Goal: Task Accomplishment & Management: Manage account settings

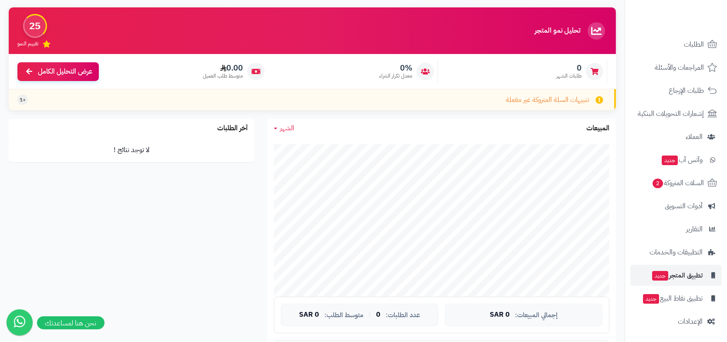
scroll to position [87, 0]
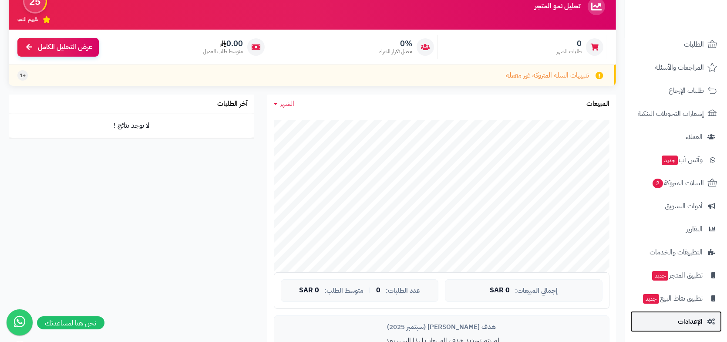
click at [696, 311] on link "الإعدادات" at bounding box center [675, 321] width 91 height 21
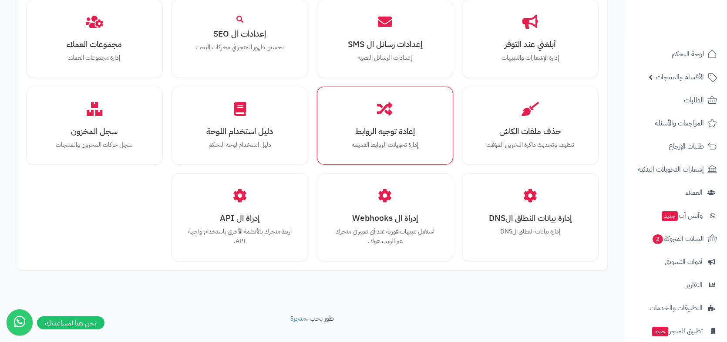
scroll to position [768, 0]
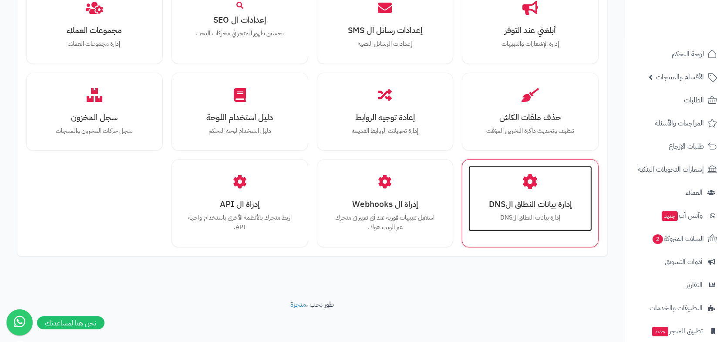
click at [529, 207] on h3 "إدارة بيانات النطاق الDNS" at bounding box center [530, 203] width 106 height 9
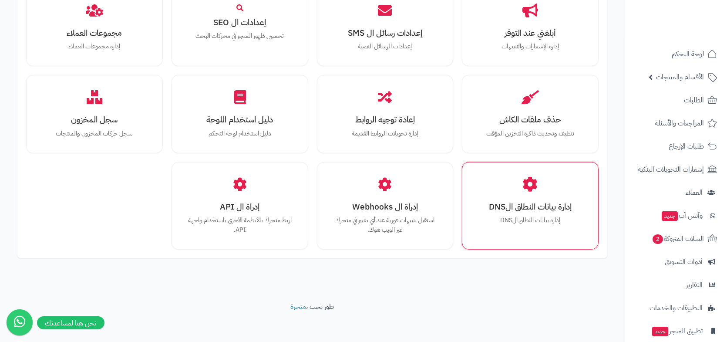
scroll to position [796, 0]
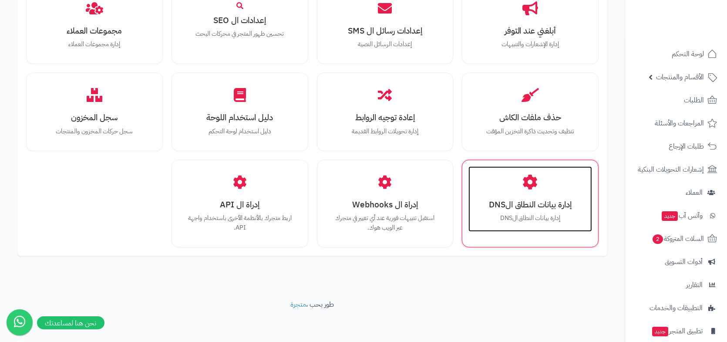
click at [510, 189] on div "إدارة بيانات النطاق الDNS إدارة بيانات النطاق الDNS" at bounding box center [530, 198] width 124 height 65
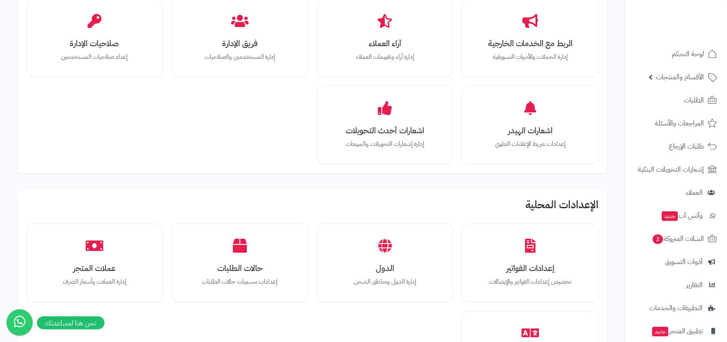
scroll to position [479, 0]
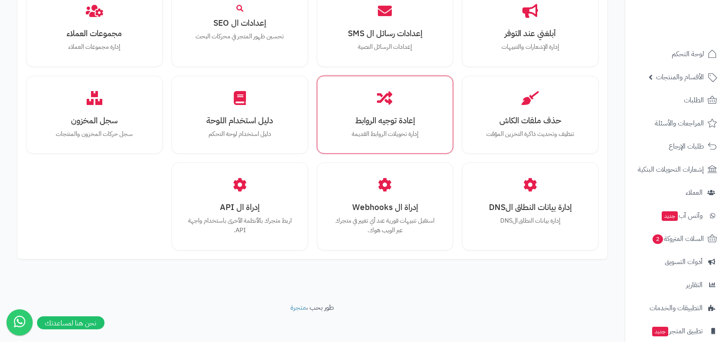
scroll to position [768, 0]
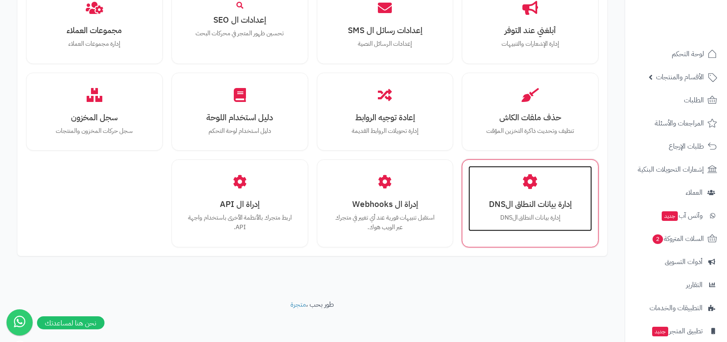
click at [496, 202] on h3 "إدارة بيانات النطاق الDNS" at bounding box center [530, 203] width 106 height 9
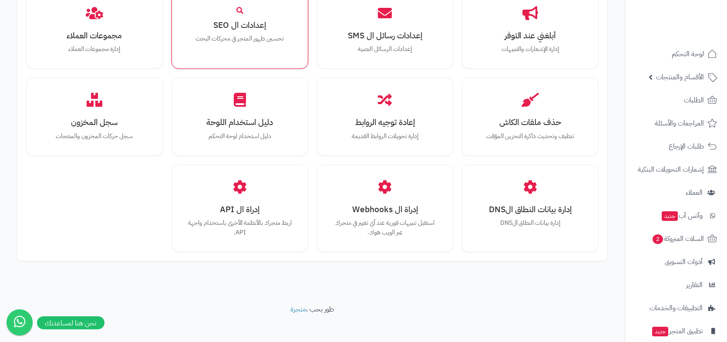
scroll to position [796, 0]
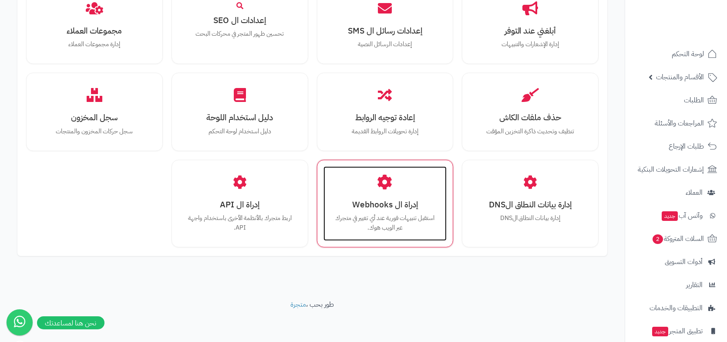
click at [387, 211] on div "إدراة ال Webhooks استقبل تنبيهات فورية عند أي تغيير في متجرك عبر الويب هوك." at bounding box center [385, 203] width 124 height 74
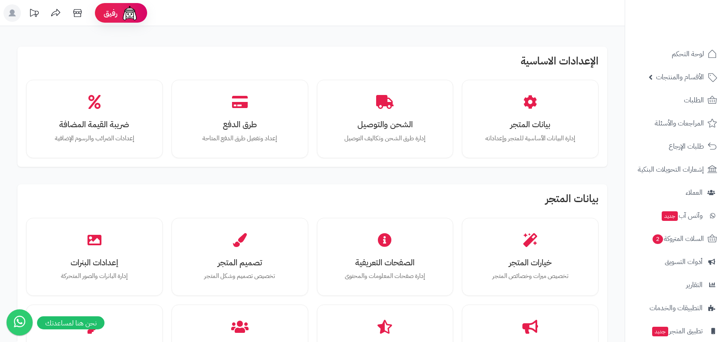
scroll to position [768, 0]
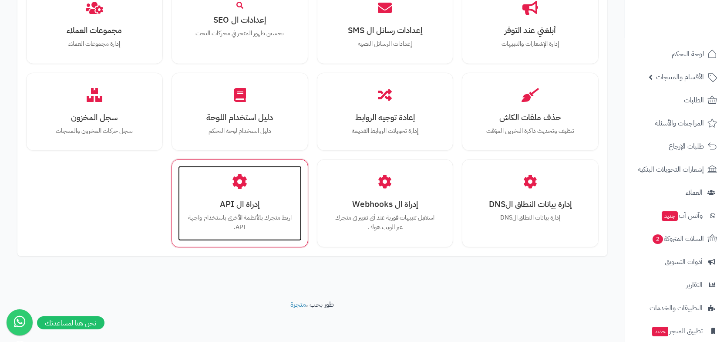
click at [246, 214] on p "اربط متجرك بالأنظمة الأخرى باستخدام واجهة API." at bounding box center [240, 222] width 106 height 19
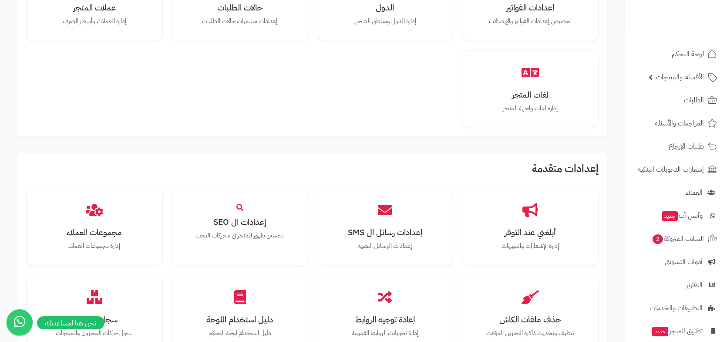
scroll to position [768, 0]
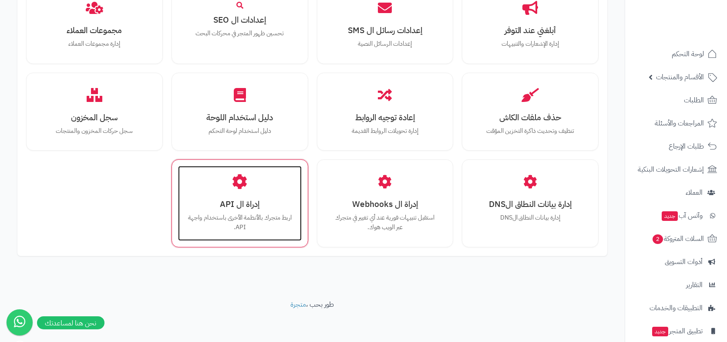
click at [237, 187] on icon at bounding box center [239, 181] width 15 height 15
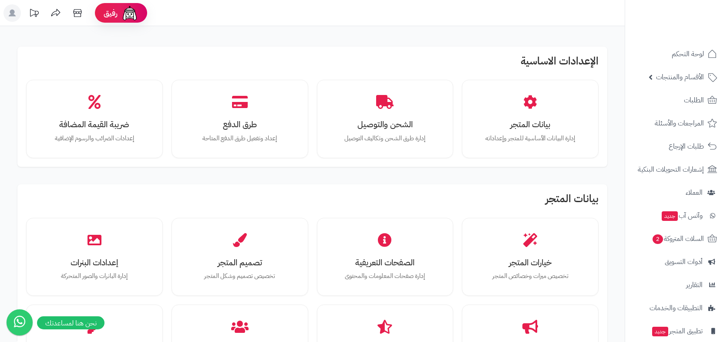
scroll to position [768, 0]
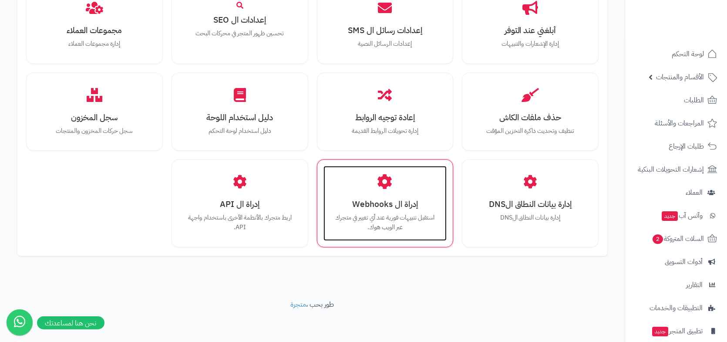
click at [438, 191] on div "إدراة ال Webhooks استقبل تنبيهات فورية عند أي تغيير في متجرك عبر الويب هوك." at bounding box center [385, 203] width 124 height 74
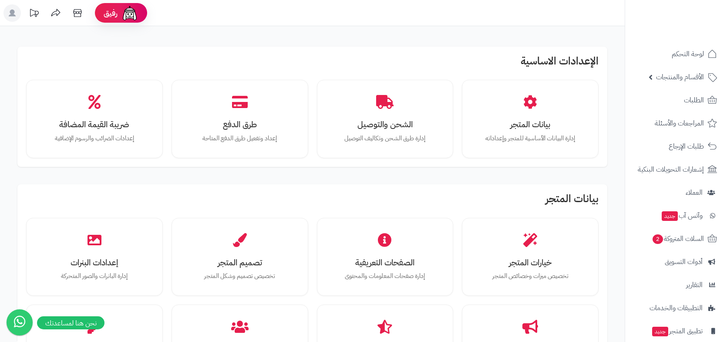
scroll to position [768, 0]
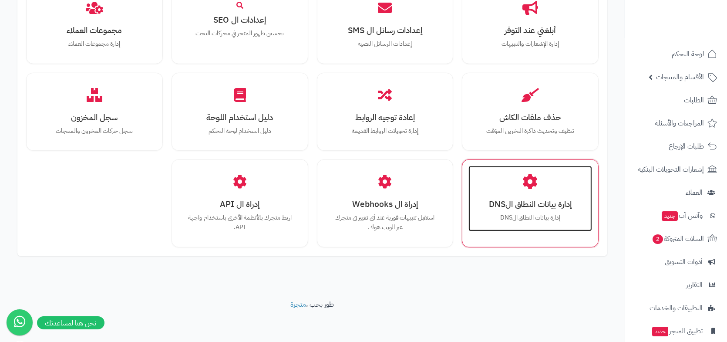
click at [522, 207] on h3 "إدارة بيانات النطاق الDNS" at bounding box center [530, 203] width 106 height 9
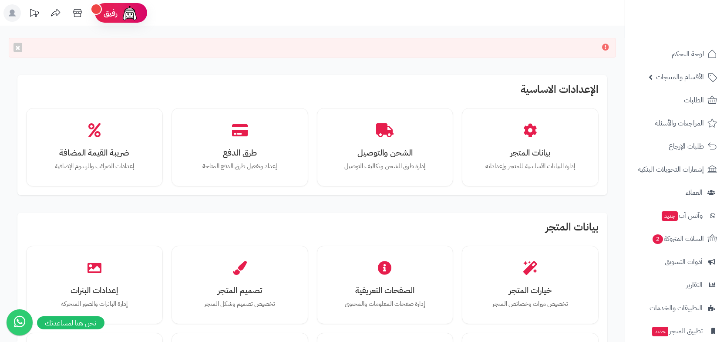
click at [8, 14] on rect at bounding box center [11, 12] width 17 height 17
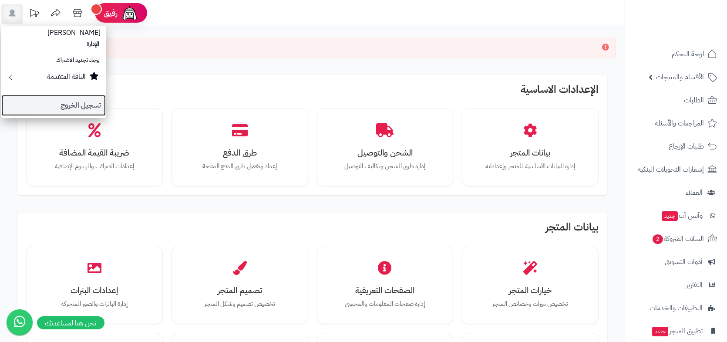
click at [82, 100] on link "تسجيل الخروج" at bounding box center [53, 105] width 104 height 21
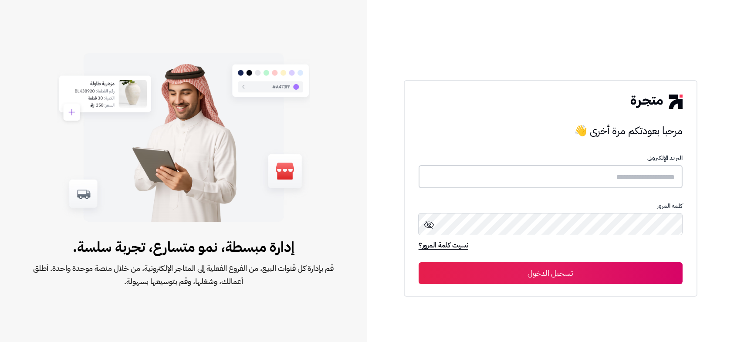
type input "**********"
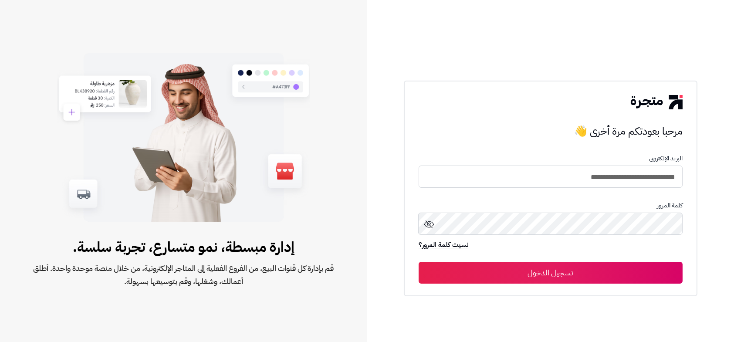
click at [538, 270] on button "تسجيل الدخول" at bounding box center [550, 273] width 264 height 22
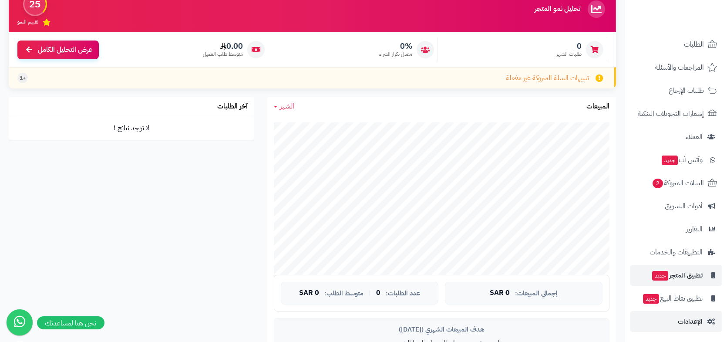
scroll to position [87, 0]
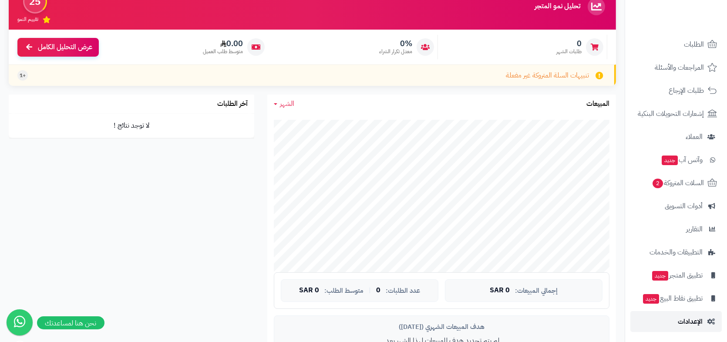
click at [694, 315] on span "الإعدادات" at bounding box center [690, 321] width 25 height 12
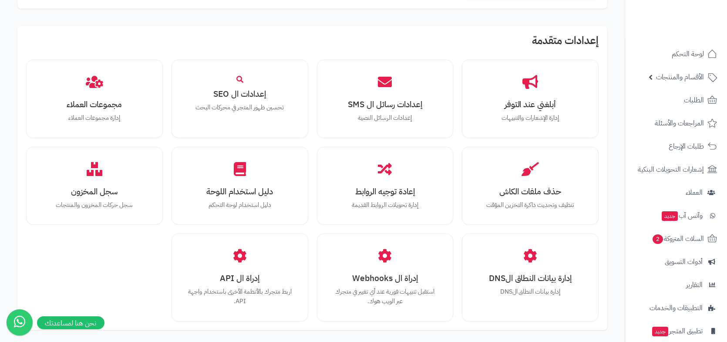
scroll to position [768, 0]
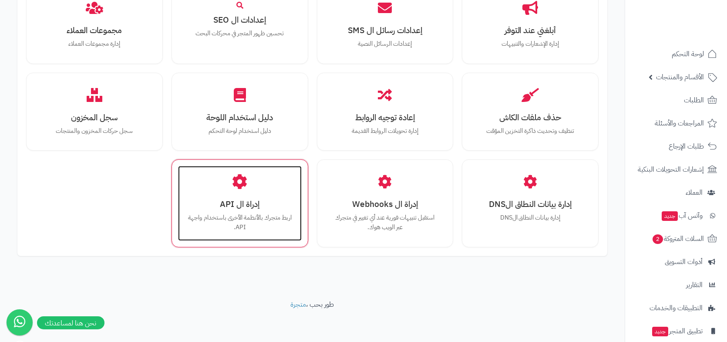
click at [271, 221] on p "اربط متجرك بالأنظمة الأخرى باستخدام واجهة API." at bounding box center [240, 222] width 106 height 19
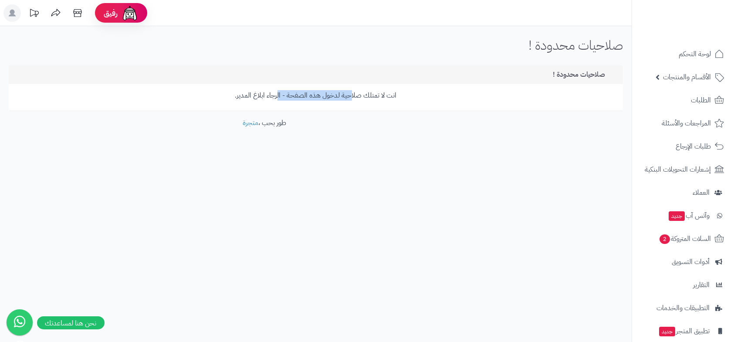
drag, startPoint x: 350, startPoint y: 93, endPoint x: 278, endPoint y: 93, distance: 72.3
click at [278, 93] on p "انت لا تمتلك صلاحية لدخول هذه الصفحة - الرجاء ابلاغ المدير." at bounding box center [315, 96] width 601 height 10
click at [332, 144] on footer "طور بحب ، متجرة" at bounding box center [264, 140] width 529 height 44
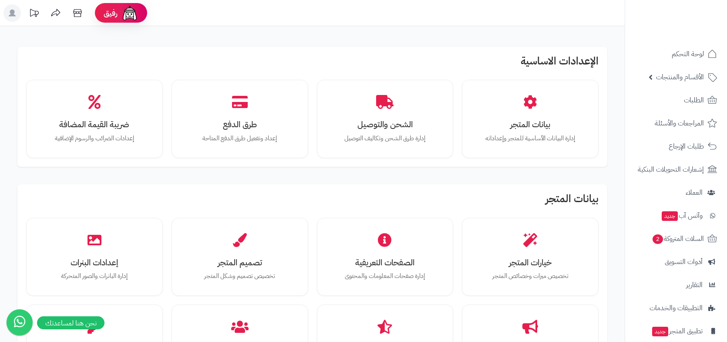
scroll to position [768, 0]
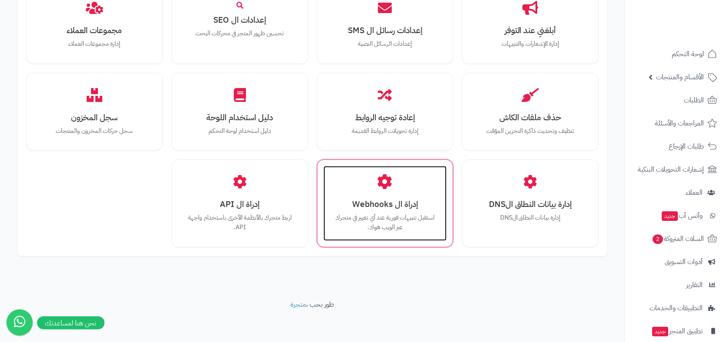
click at [366, 208] on h3 "إدراة ال Webhooks" at bounding box center [385, 203] width 106 height 9
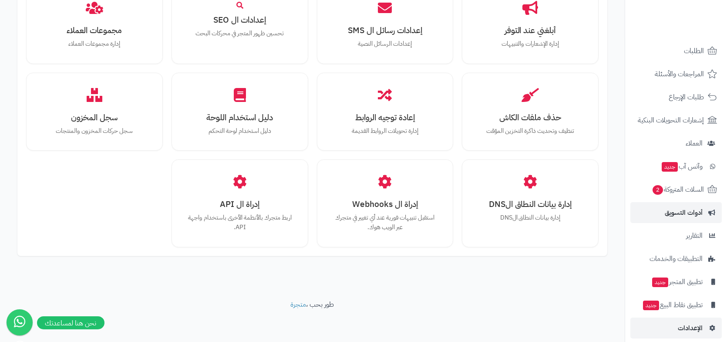
scroll to position [56, 0]
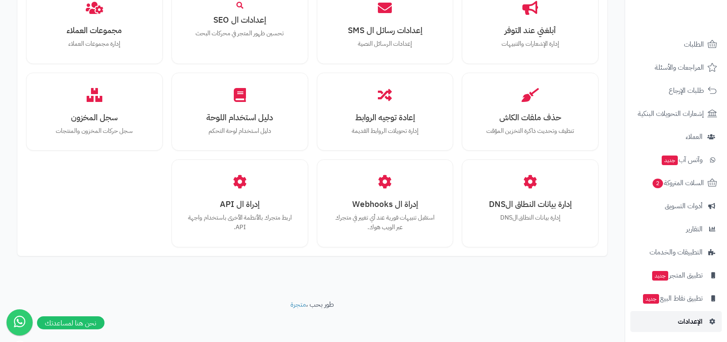
click at [687, 321] on span "الإعدادات" at bounding box center [690, 321] width 25 height 12
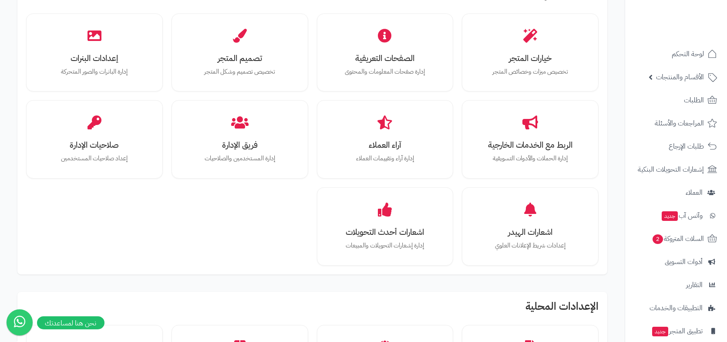
scroll to position [218, 0]
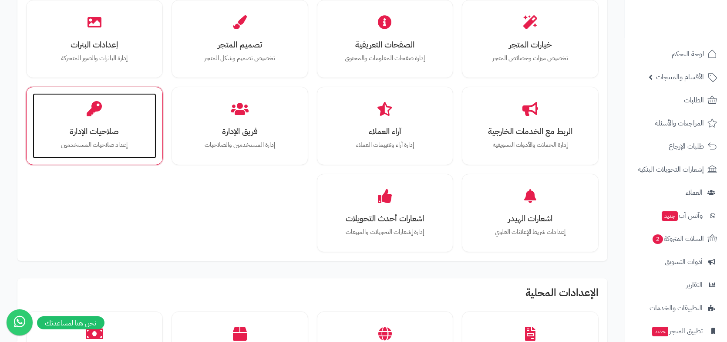
click at [97, 138] on div "صلاحيات الإدارة إعداد صلاحيات المستخدمين" at bounding box center [95, 125] width 124 height 65
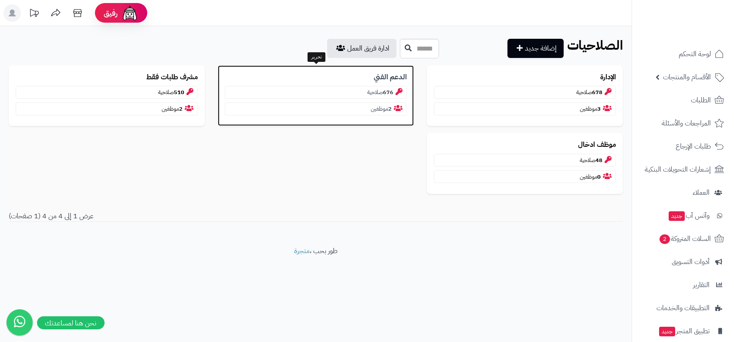
click at [380, 92] on p "676 صلاحية" at bounding box center [316, 92] width 182 height 13
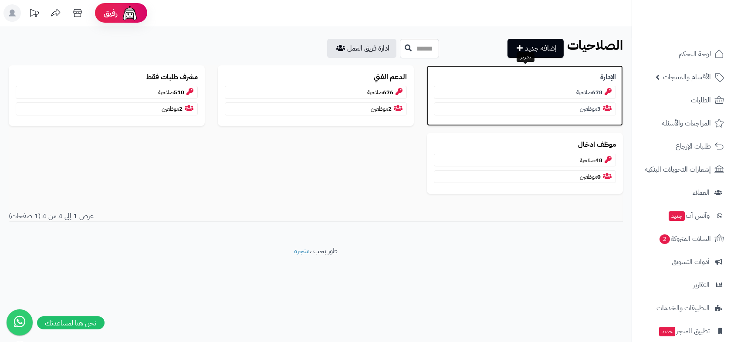
click at [548, 93] on p "678 صلاحية" at bounding box center [525, 92] width 182 height 13
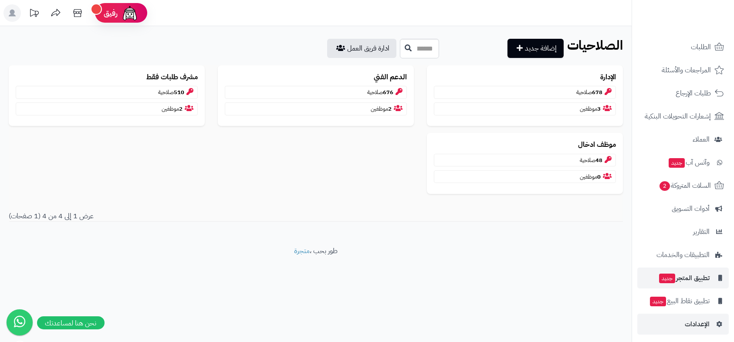
scroll to position [56, 0]
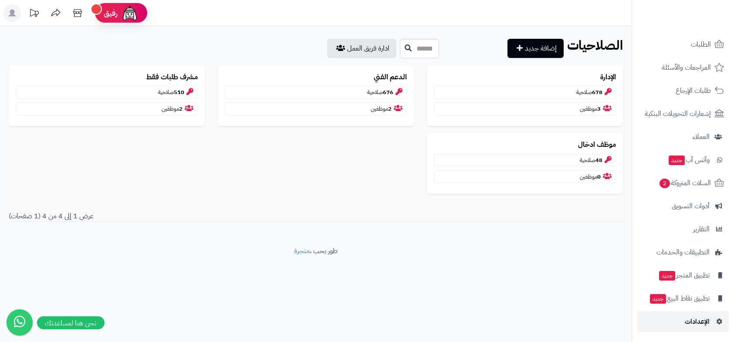
click at [690, 311] on link "الإعدادات" at bounding box center [682, 321] width 91 height 21
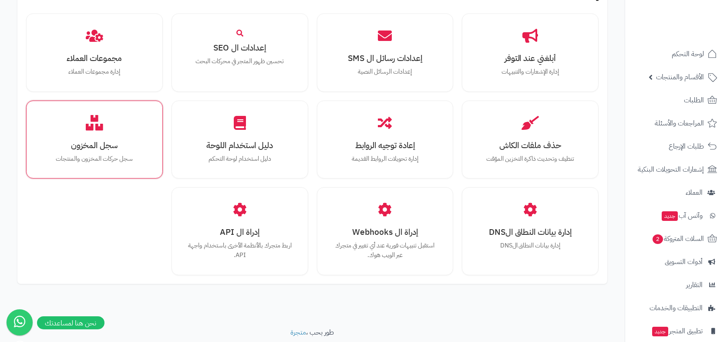
scroll to position [768, 0]
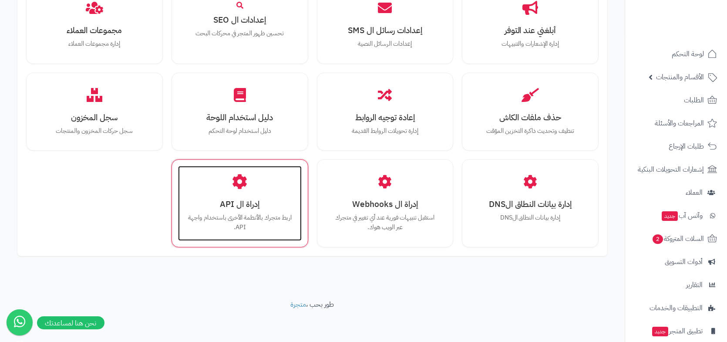
click at [232, 195] on div "إدراة ال API اربط متجرك بالأنظمة الأخرى باستخدام واجهة API." at bounding box center [240, 203] width 124 height 74
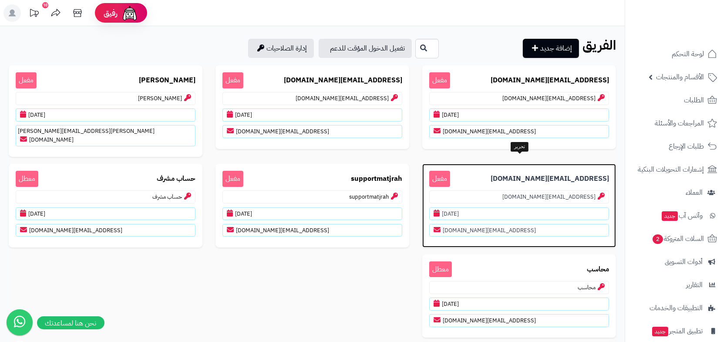
click at [492, 171] on p "razan.almulla@alzadaltazaj.com مفعل" at bounding box center [519, 179] width 180 height 16
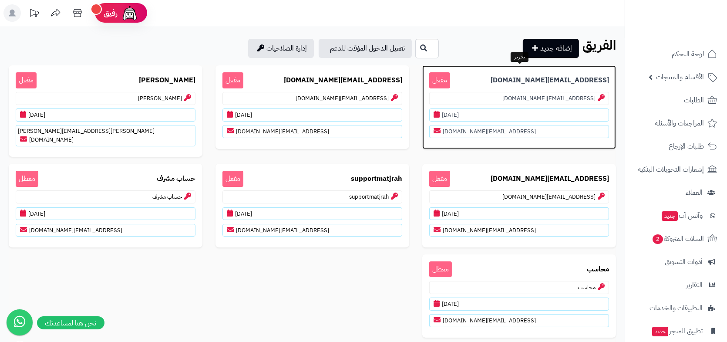
click at [507, 80] on p "edit@matjrah.com مفعل" at bounding box center [519, 80] width 180 height 16
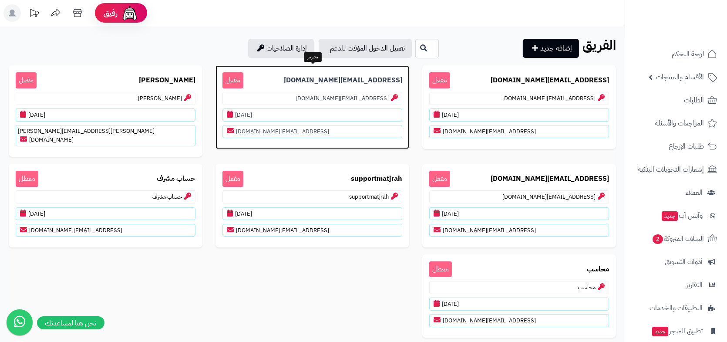
click at [345, 81] on b "fh.tahifah@alzadaltazaj.com" at bounding box center [343, 80] width 118 height 10
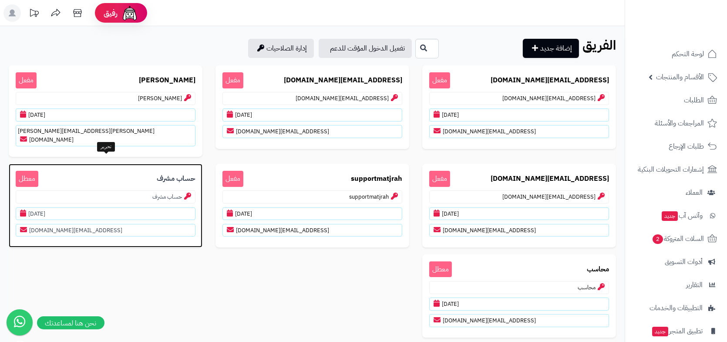
click at [184, 174] on b "حساب مشرف" at bounding box center [176, 179] width 39 height 10
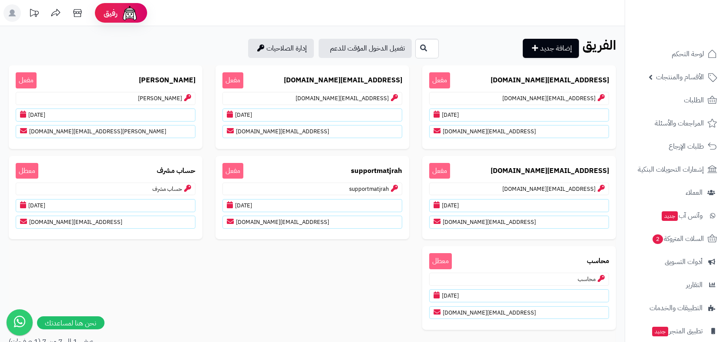
click at [172, 261] on div "edit@matjrah.com مفعل edit@matjrah.com 13/07/2025 edit@matjrah.com fh.tahifah@a…" at bounding box center [312, 200] width 620 height 271
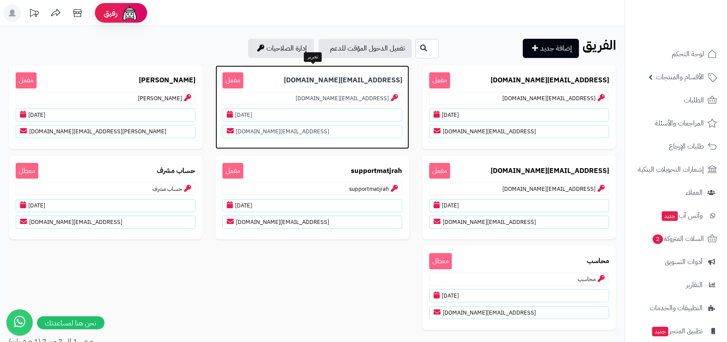
click at [303, 78] on p "fh.tahifah@alzadaltazaj.com مفعل" at bounding box center [312, 80] width 180 height 16
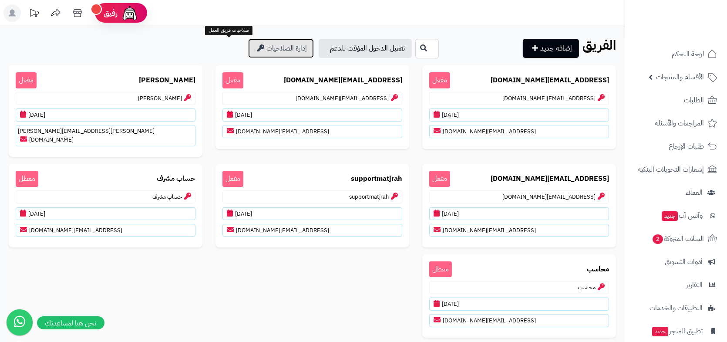
click at [248, 47] on link "إدارة الصلاحيات" at bounding box center [281, 48] width 66 height 19
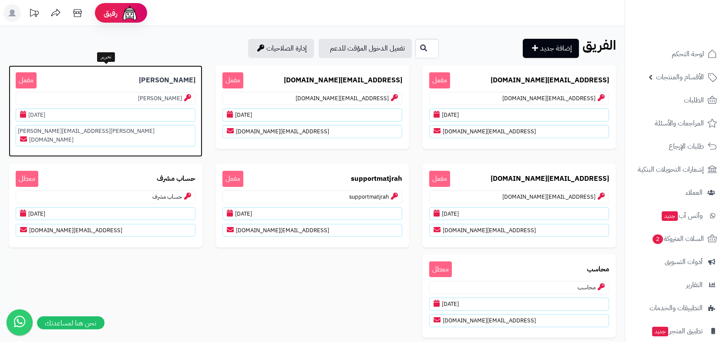
click at [156, 74] on p "[PERSON_NAME] مفعل" at bounding box center [106, 80] width 180 height 16
click at [169, 78] on p "[PERSON_NAME] مفعل" at bounding box center [106, 80] width 180 height 16
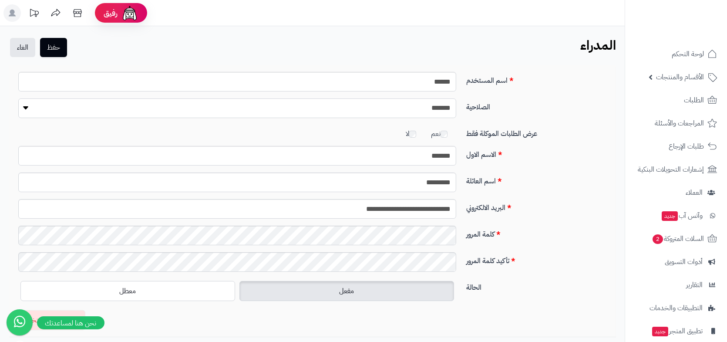
click at [422, 110] on select "**********" at bounding box center [237, 108] width 438 height 20
drag, startPoint x: 569, startPoint y: 99, endPoint x: 529, endPoint y: 96, distance: 40.2
click at [569, 99] on label "الصلاحية" at bounding box center [538, 105] width 150 height 14
click at [456, 99] on select "**********" at bounding box center [237, 108] width 438 height 20
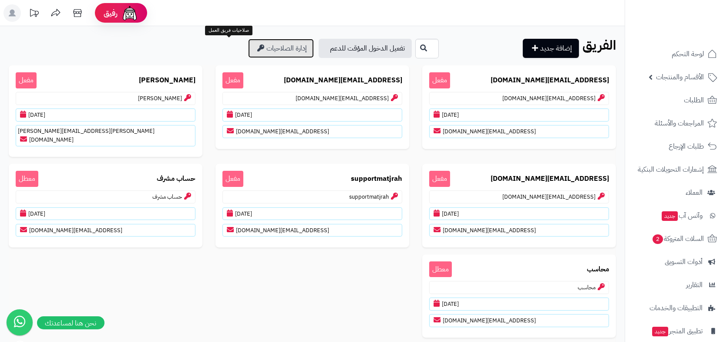
click at [248, 43] on link "إدارة الصلاحيات" at bounding box center [281, 48] width 66 height 19
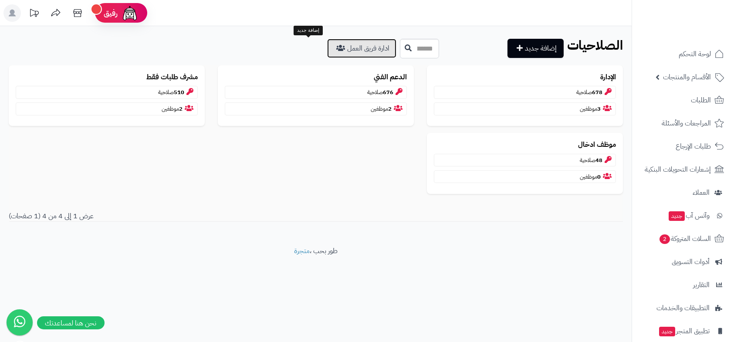
click at [327, 46] on link "ادارة فريق العمل" at bounding box center [361, 48] width 69 height 19
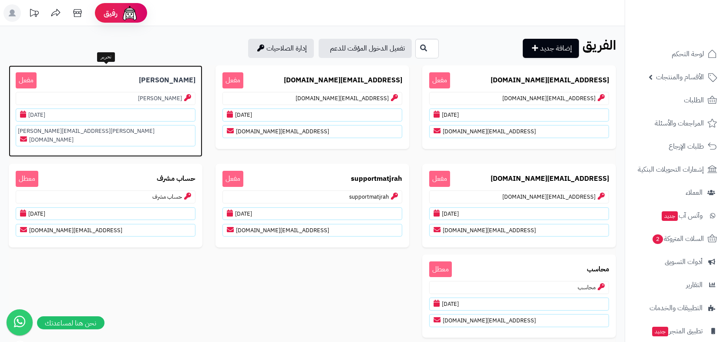
click at [131, 82] on p "[PERSON_NAME] مفعل" at bounding box center [106, 80] width 180 height 16
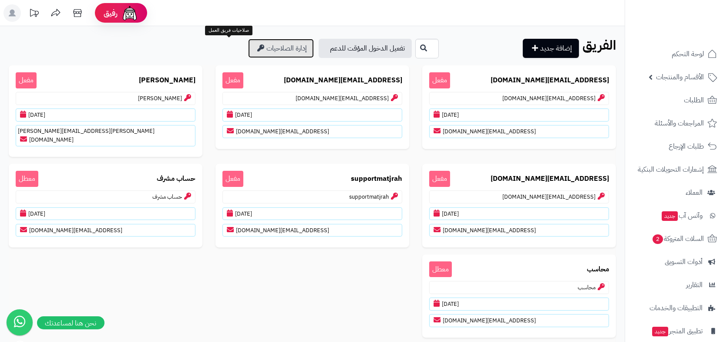
click at [248, 52] on link "إدارة الصلاحيات" at bounding box center [281, 48] width 66 height 19
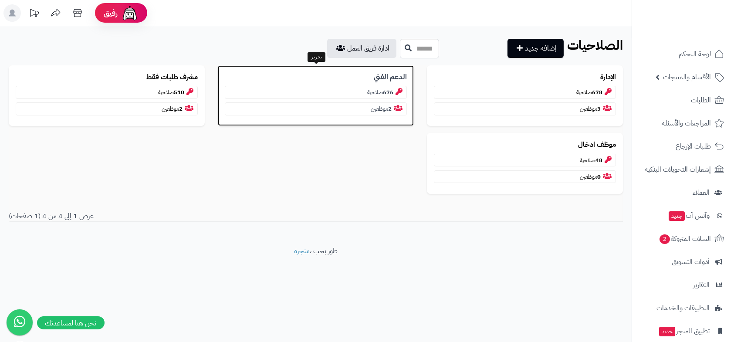
click at [337, 94] on p "676 صلاحية" at bounding box center [316, 92] width 182 height 13
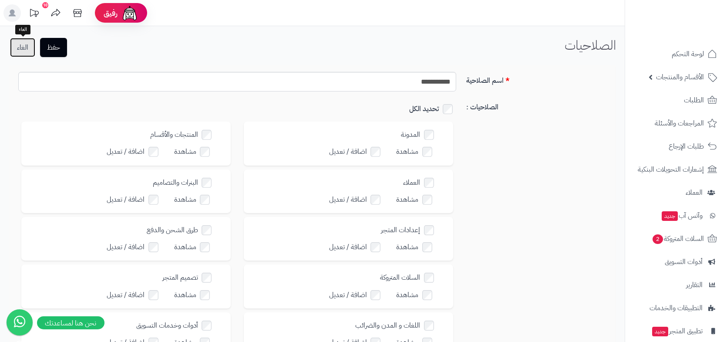
click at [28, 50] on link "الغاء" at bounding box center [22, 47] width 25 height 19
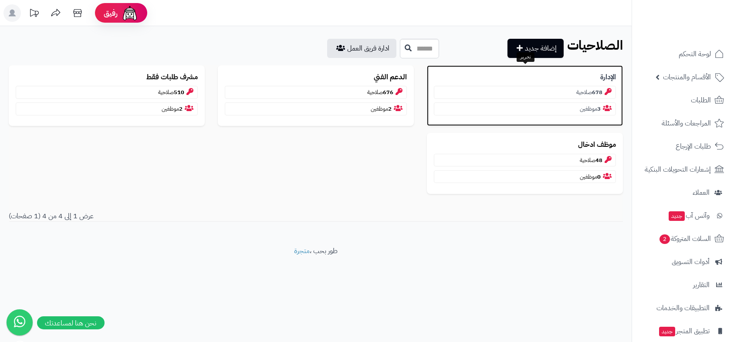
click at [545, 81] on p "الإدارة" at bounding box center [525, 77] width 182 height 10
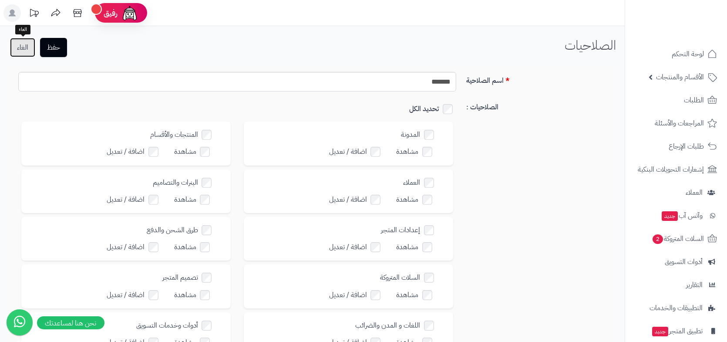
click at [26, 49] on link "الغاء" at bounding box center [22, 47] width 25 height 19
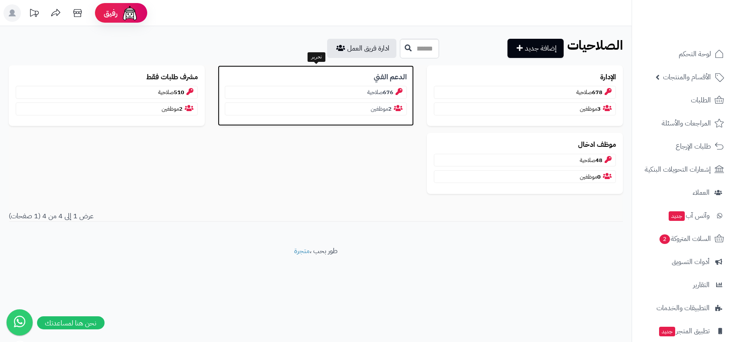
click at [381, 77] on b "الدعم الفني" at bounding box center [390, 77] width 33 height 10
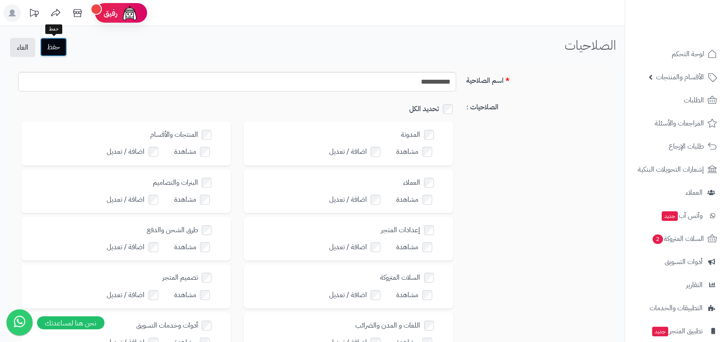
click at [61, 52] on button "حفظ" at bounding box center [53, 46] width 27 height 19
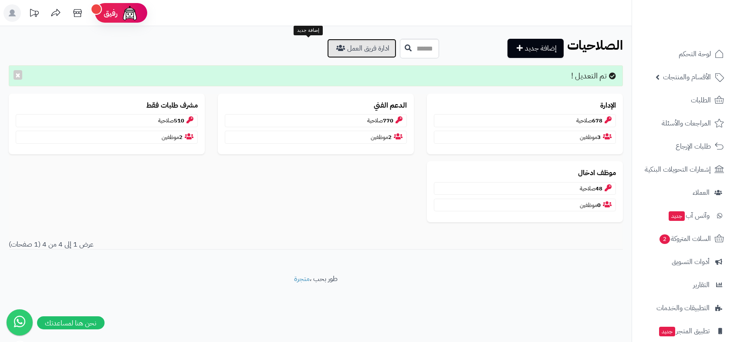
click at [327, 44] on link "ادارة فريق العمل" at bounding box center [361, 48] width 69 height 19
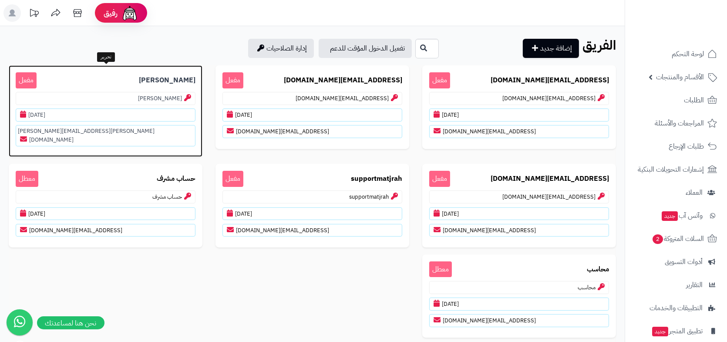
click at [84, 88] on p "hassan مفعل" at bounding box center [106, 80] width 180 height 16
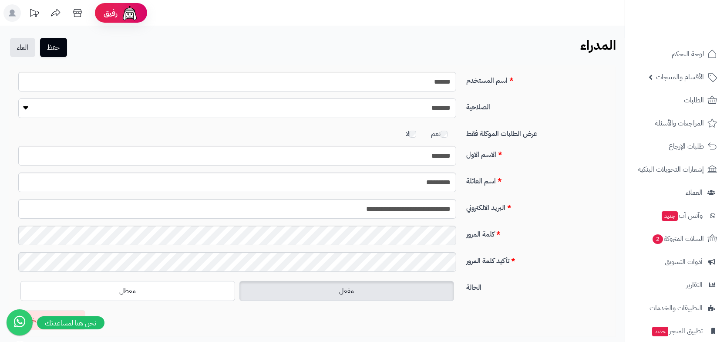
click at [373, 114] on select "**********" at bounding box center [237, 108] width 438 height 20
select select "**"
click at [18, 98] on select "**********" at bounding box center [237, 108] width 438 height 20
click at [50, 52] on button "حفظ" at bounding box center [53, 46] width 27 height 19
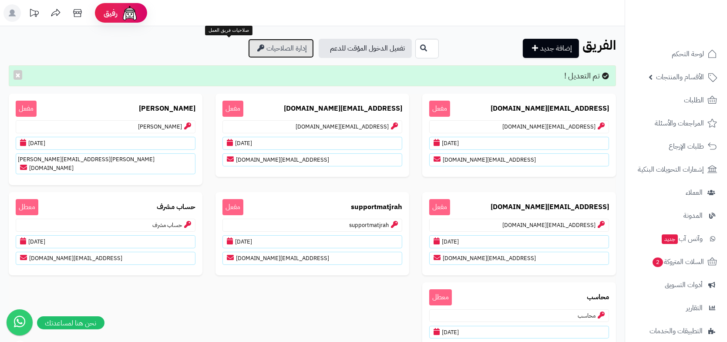
click at [248, 47] on link "إدارة الصلاحيات" at bounding box center [281, 48] width 66 height 19
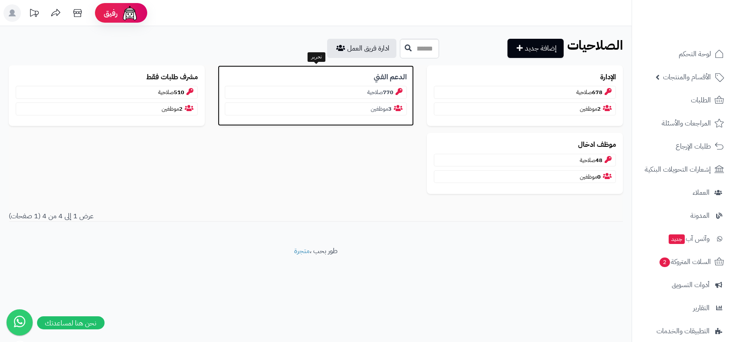
click at [376, 91] on p "770 صلاحية" at bounding box center [316, 92] width 182 height 13
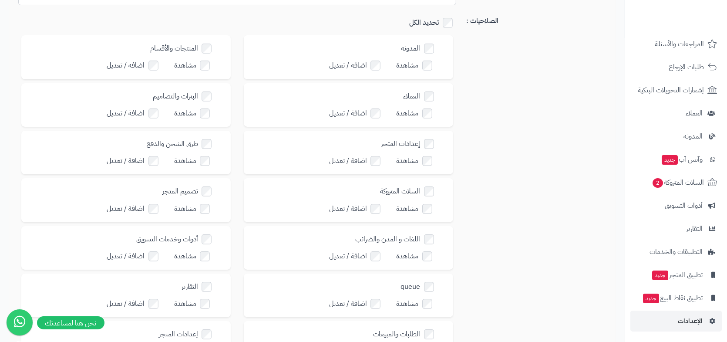
scroll to position [87, 0]
click at [693, 323] on span "الإعدادات" at bounding box center [690, 321] width 25 height 12
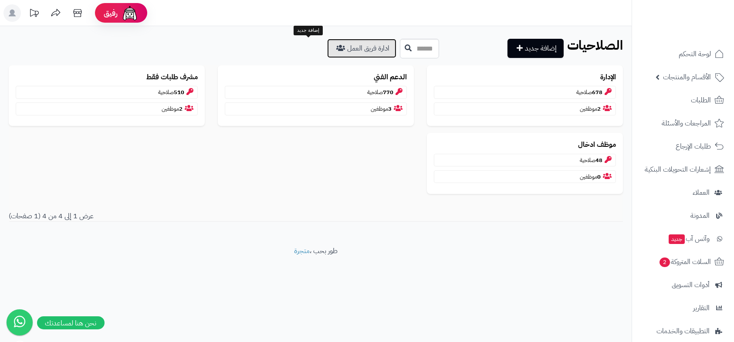
click at [327, 47] on link "ادارة فريق العمل" at bounding box center [361, 48] width 69 height 19
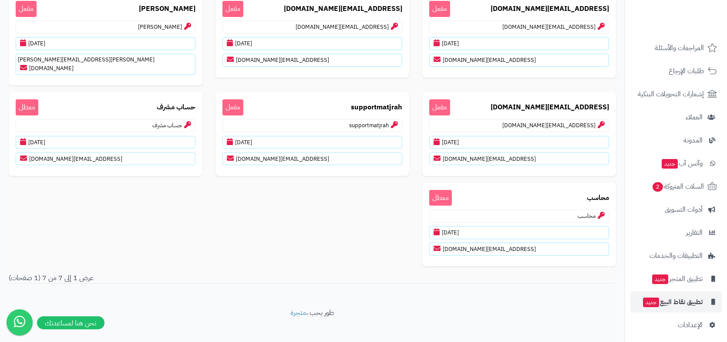
scroll to position [79, 0]
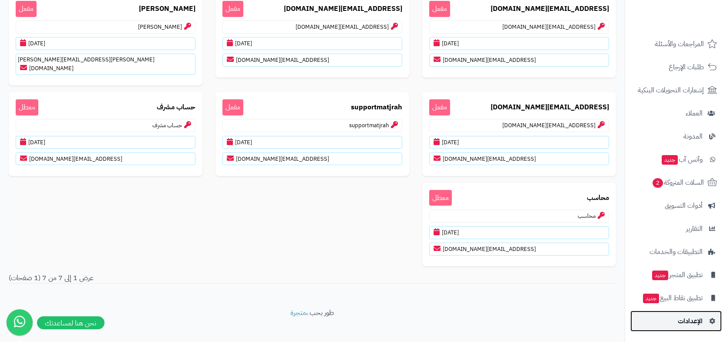
click at [684, 313] on link "الإعدادات" at bounding box center [675, 320] width 91 height 21
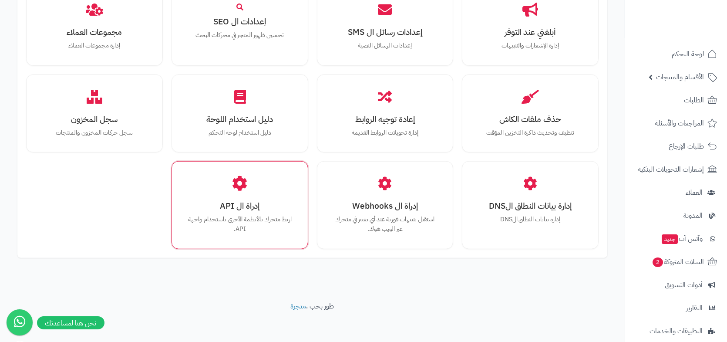
scroll to position [768, 0]
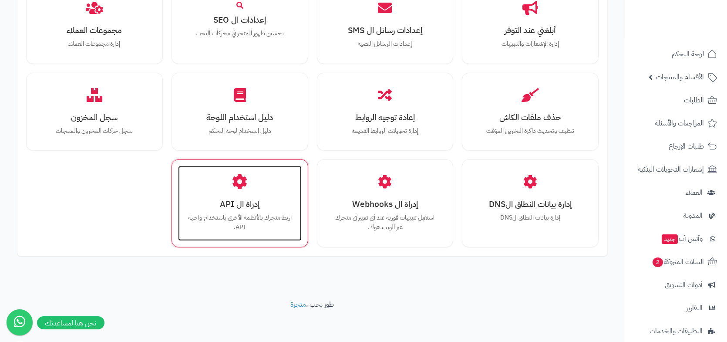
click at [246, 185] on icon at bounding box center [239, 181] width 15 height 15
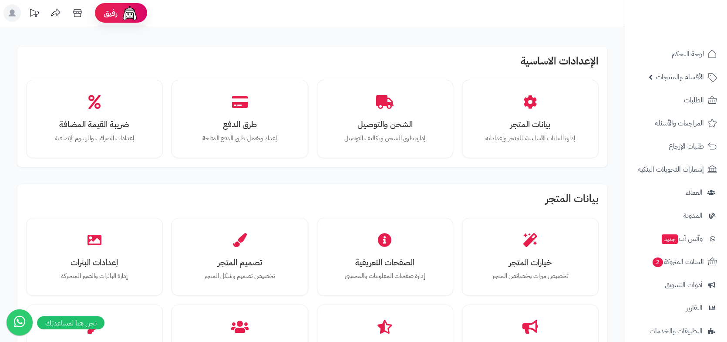
scroll to position [768, 0]
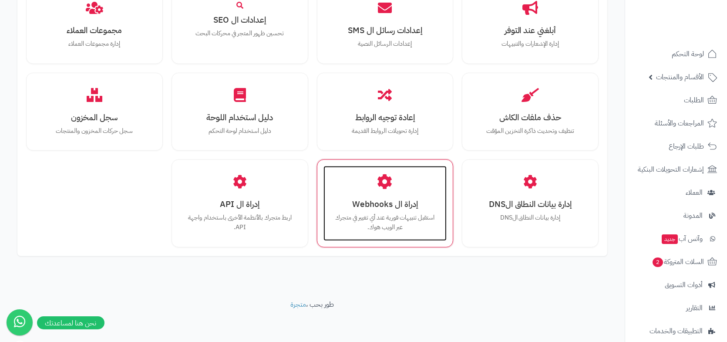
click at [387, 205] on h3 "إدراة ال Webhooks" at bounding box center [385, 203] width 106 height 9
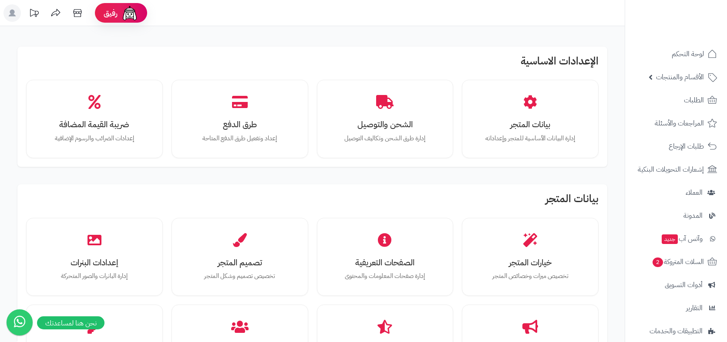
scroll to position [768, 0]
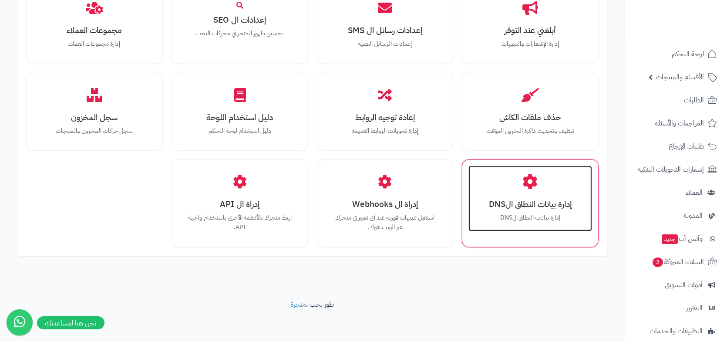
click at [532, 205] on h3 "إدارة بيانات النطاق الDNS" at bounding box center [530, 203] width 106 height 9
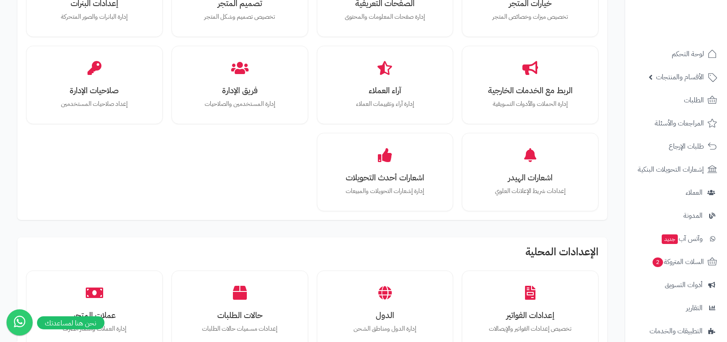
scroll to position [273, 0]
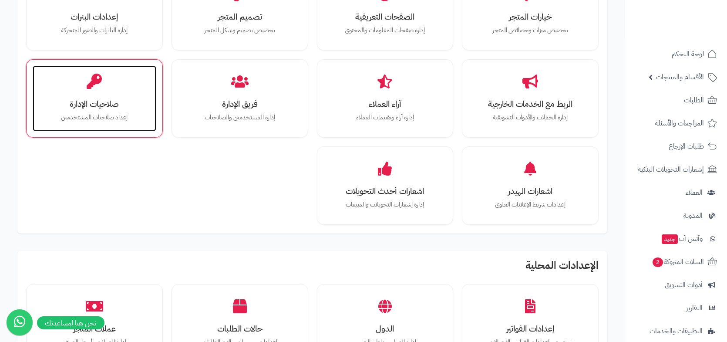
click at [102, 92] on div "صلاحيات الإدارة إعداد صلاحيات المستخدمين" at bounding box center [95, 98] width 124 height 65
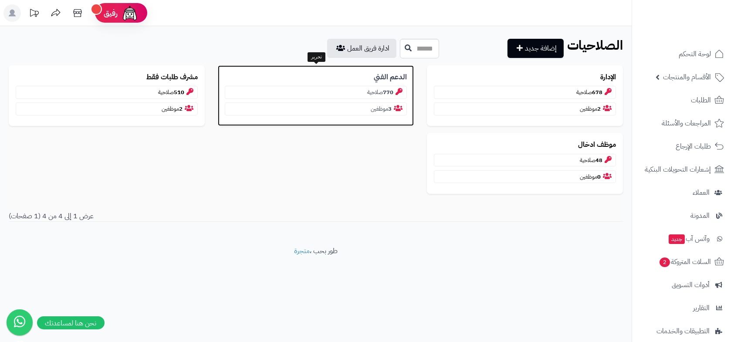
click at [374, 87] on p "770 صلاحية" at bounding box center [316, 92] width 182 height 13
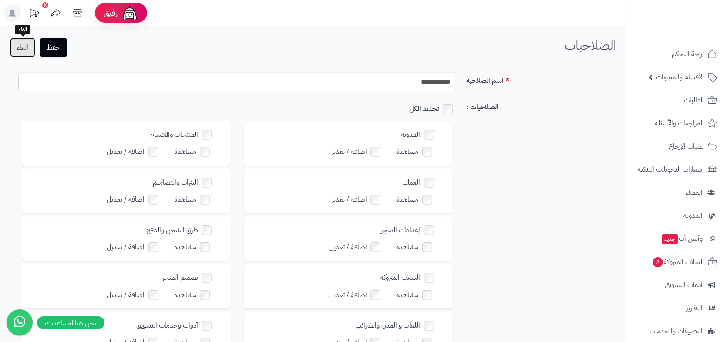
drag, startPoint x: 20, startPoint y: 50, endPoint x: 26, endPoint y: 54, distance: 7.2
click at [20, 50] on link "الغاء" at bounding box center [22, 47] width 25 height 19
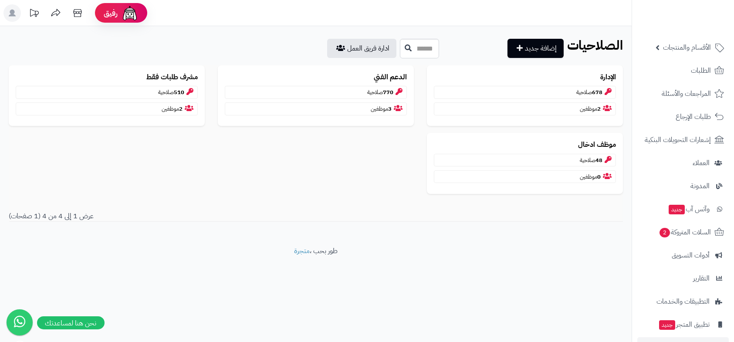
scroll to position [79, 0]
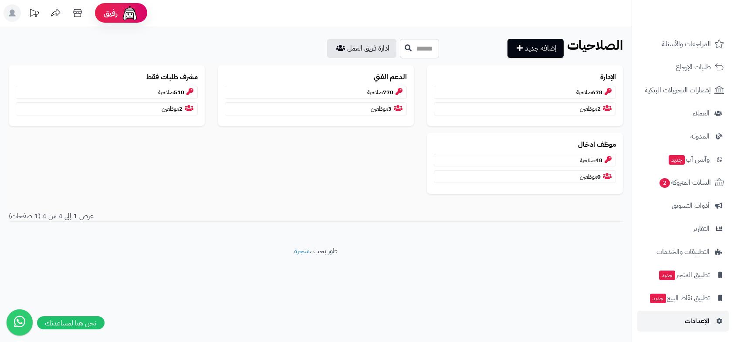
click at [697, 320] on span "الإعدادات" at bounding box center [696, 321] width 25 height 12
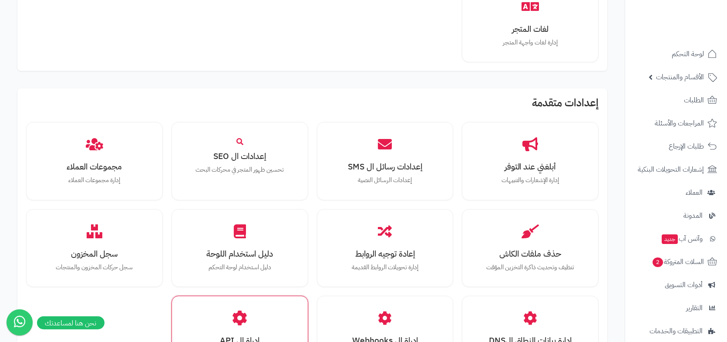
scroll to position [740, 0]
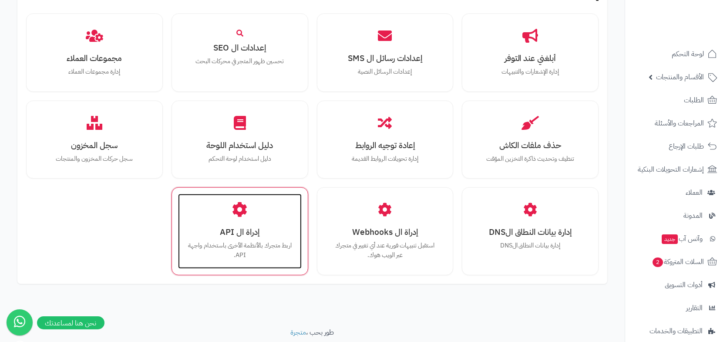
click at [238, 215] on icon at bounding box center [239, 209] width 15 height 15
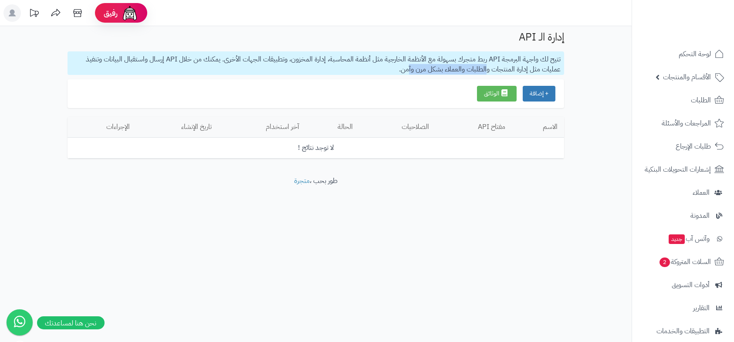
drag, startPoint x: 488, startPoint y: 70, endPoint x: 410, endPoint y: 72, distance: 77.5
click at [410, 72] on p "تتيح لك واجهة البرمجة API ربط متجرك بسهولة مع الأنظمة الخارجية مثل أنظمة المحاس…" at bounding box center [315, 63] width 496 height 24
click at [389, 92] on div "+ إضافة الوثائق" at bounding box center [315, 93] width 496 height 29
click at [498, 93] on link "الوثائق" at bounding box center [497, 94] width 40 height 16
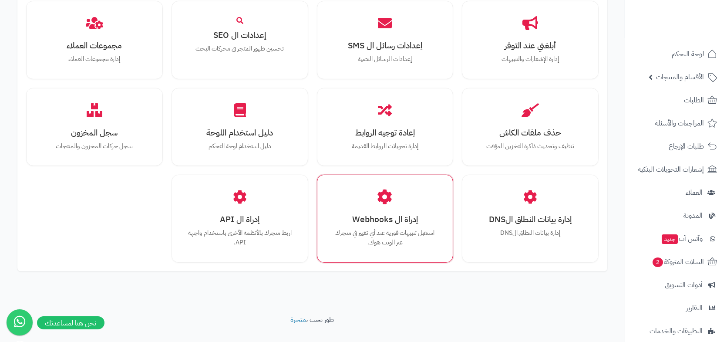
scroll to position [768, 0]
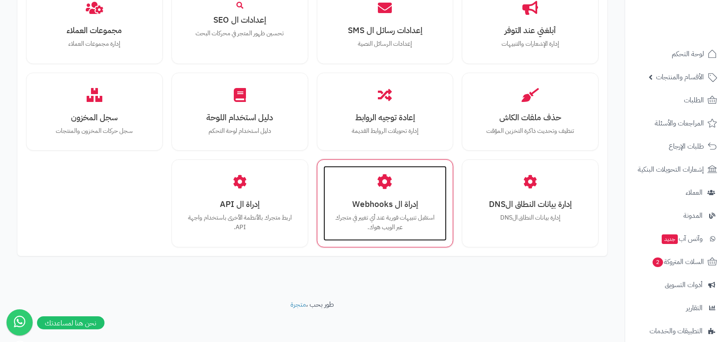
click at [385, 190] on div "إدراة ال Webhooks استقبل تنبيهات فورية عند أي تغيير في متجرك عبر الويب هوك." at bounding box center [385, 203] width 124 height 74
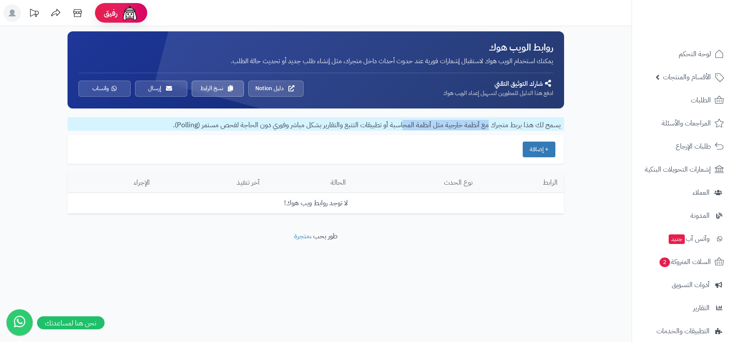
drag, startPoint x: 485, startPoint y: 128, endPoint x: 408, endPoint y: 126, distance: 76.6
click at [408, 126] on p "يسمح لك هذا بربط متجرك مع أنظمة خارجية مثل أنظمة المحاسبة أو تطبيقات التتبع وال…" at bounding box center [315, 123] width 496 height 13
click at [398, 140] on div "+ إضافة" at bounding box center [315, 149] width 496 height 29
drag, startPoint x: 342, startPoint y: 126, endPoint x: 311, endPoint y: 126, distance: 30.9
click at [311, 126] on p "يسمح لك هذا بربط متجرك مع أنظمة خارجية مثل أنظمة المحاسبة أو تطبيقات التتبع وال…" at bounding box center [315, 123] width 496 height 13
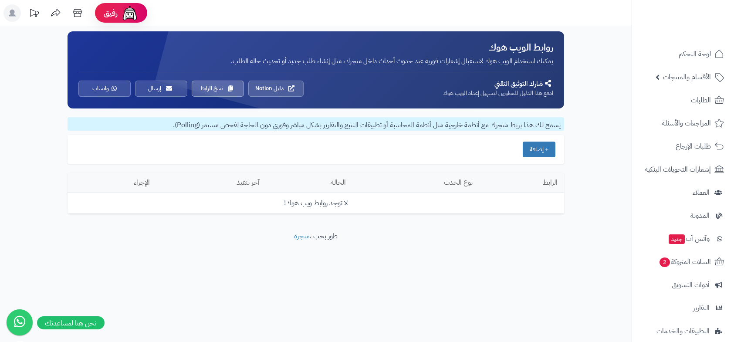
click at [341, 137] on div "+ إضافة" at bounding box center [315, 149] width 496 height 29
drag, startPoint x: 385, startPoint y: 125, endPoint x: 331, endPoint y: 128, distance: 54.0
click at [331, 128] on p "يسمح لك هذا بربط متجرك مع أنظمة خارجية مثل أنظمة المحاسبة أو تطبيقات التتبع وال…" at bounding box center [315, 123] width 496 height 13
click at [375, 141] on div "+ إضافة" at bounding box center [315, 149] width 496 height 29
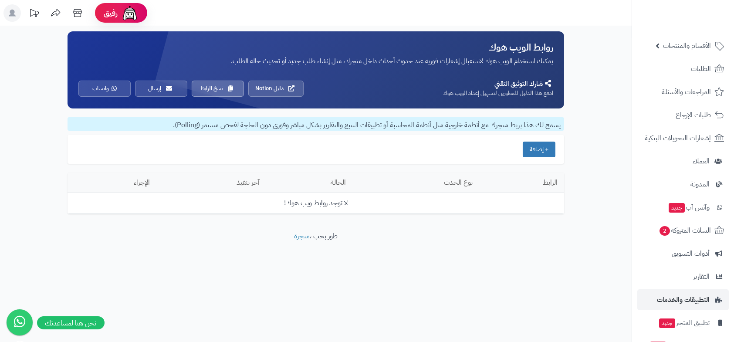
scroll to position [79, 0]
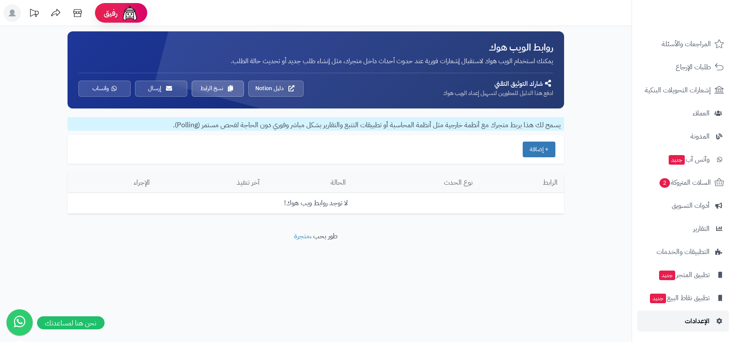
click at [697, 319] on span "الإعدادات" at bounding box center [696, 321] width 25 height 12
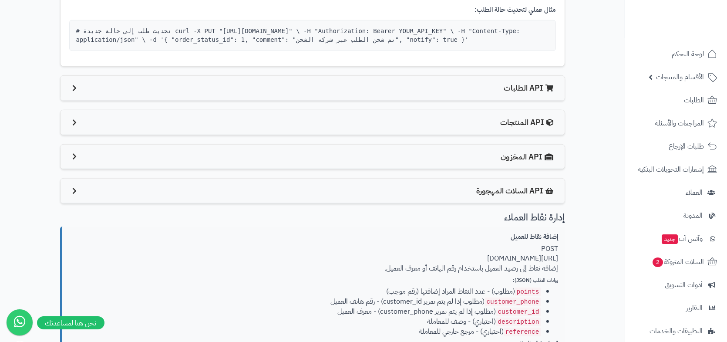
scroll to position [848, 0]
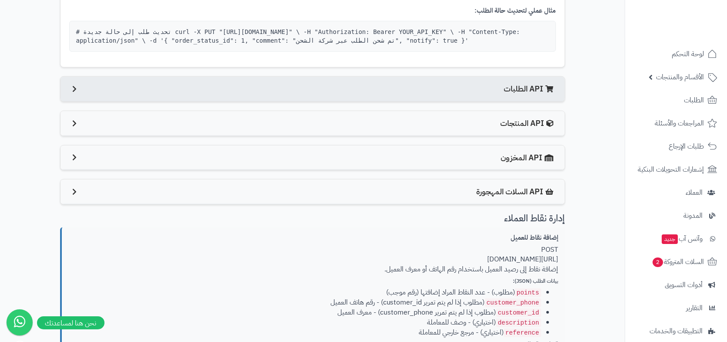
click at [77, 92] on icon at bounding box center [74, 89] width 7 height 6
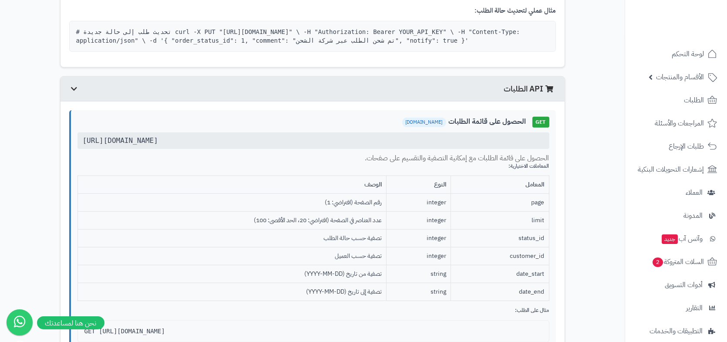
click at [76, 92] on icon at bounding box center [74, 88] width 6 height 7
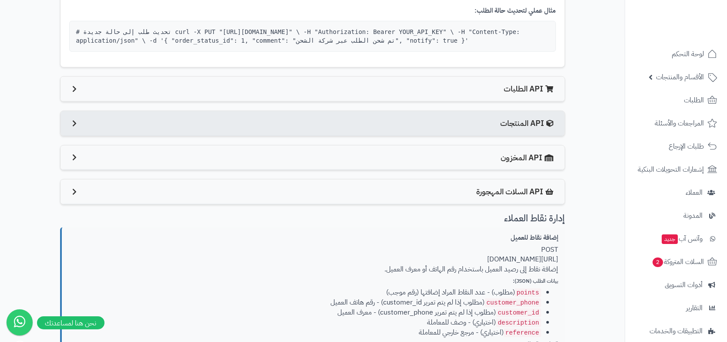
click at [74, 126] on icon at bounding box center [74, 123] width 7 height 6
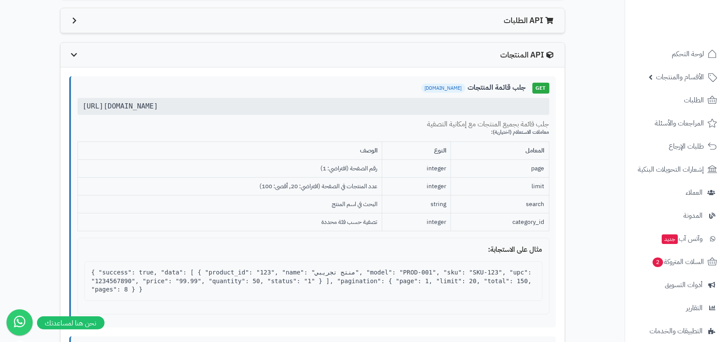
scroll to position [935, 0]
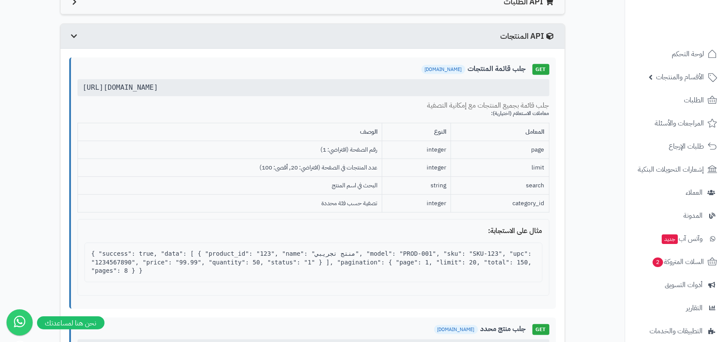
click at [74, 40] on icon at bounding box center [74, 36] width 6 height 7
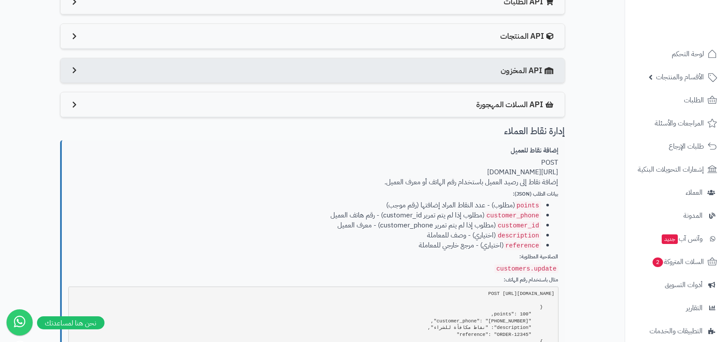
click at [70, 71] on div "API المخزون" at bounding box center [313, 70] width 504 height 25
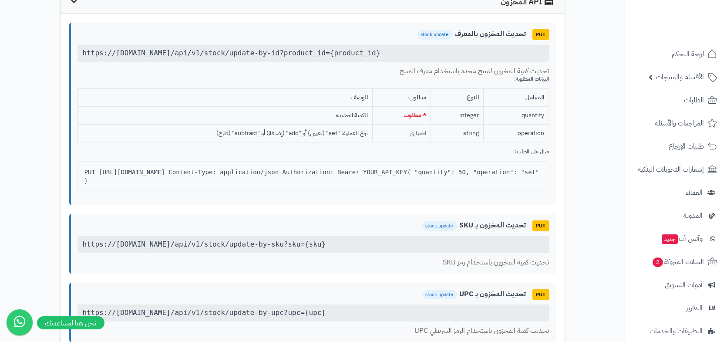
scroll to position [978, 0]
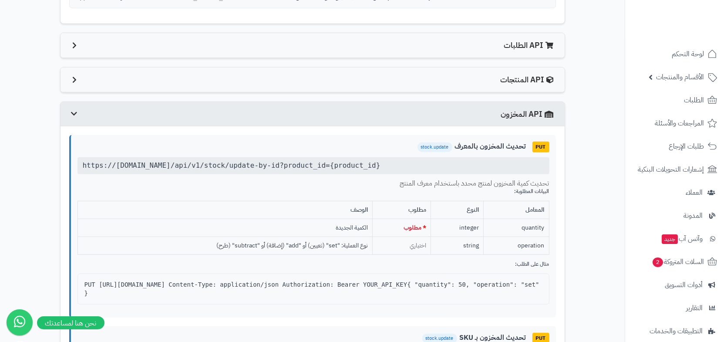
click at [71, 113] on div "API المخزون" at bounding box center [313, 114] width 504 height 25
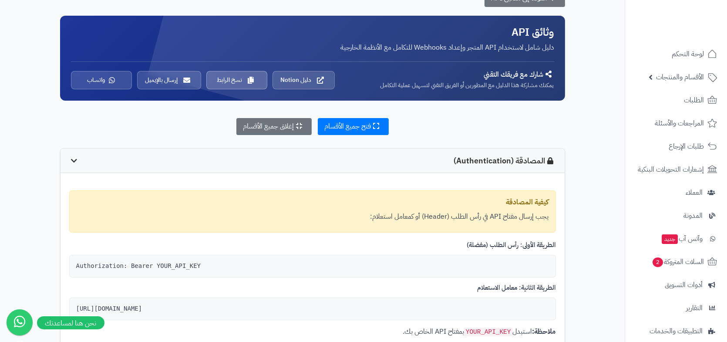
scroll to position [0, 0]
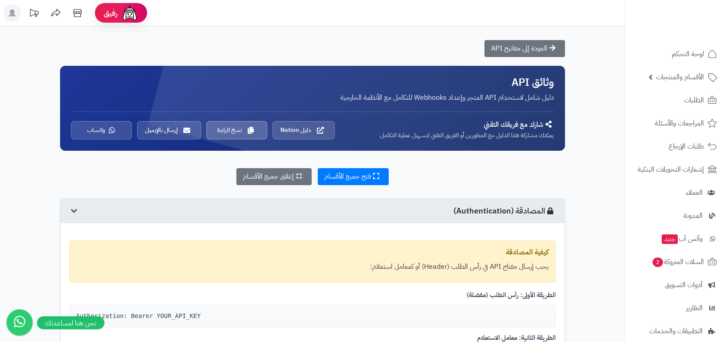
click at [95, 209] on div "المصادقة (Authentication)" at bounding box center [313, 211] width 504 height 25
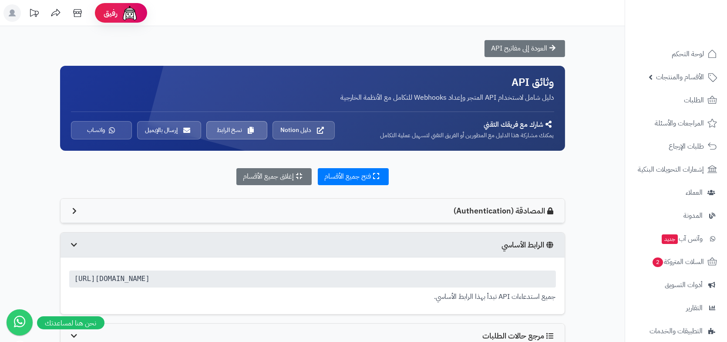
click at [79, 244] on div "الرابط الأساسي" at bounding box center [313, 244] width 504 height 25
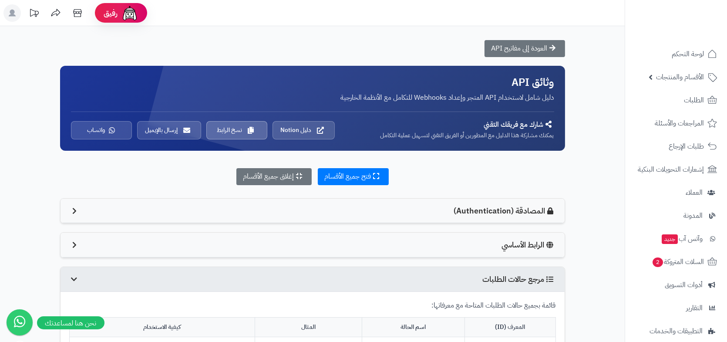
click at [74, 276] on icon at bounding box center [74, 279] width 6 height 7
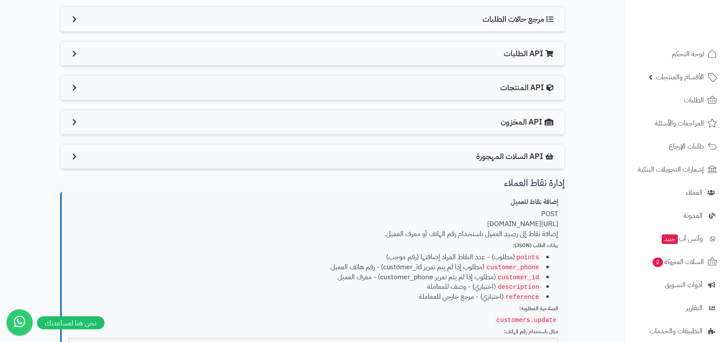
scroll to position [261, 0]
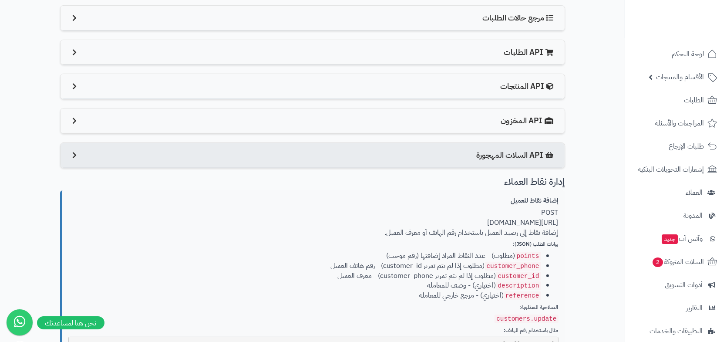
click at [84, 157] on div "API السلات المهجورة" at bounding box center [313, 155] width 504 height 25
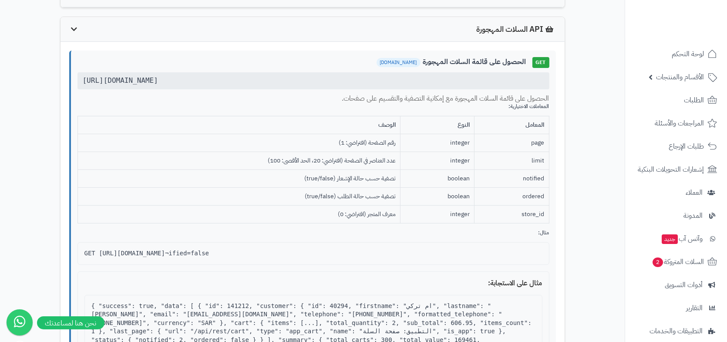
scroll to position [392, 0]
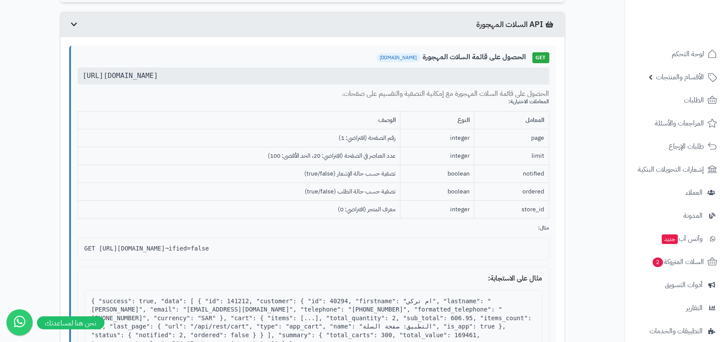
click at [77, 26] on div "API السلات المهجورة" at bounding box center [313, 24] width 504 height 25
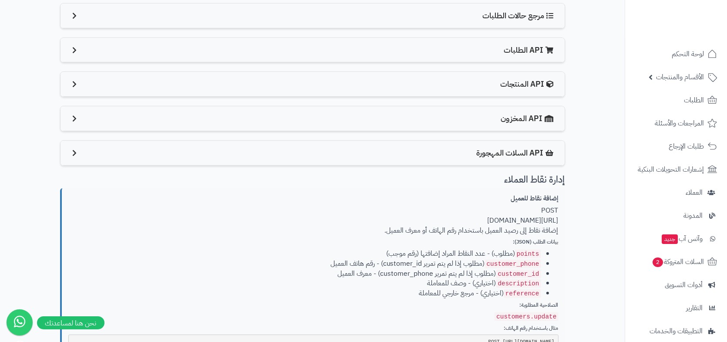
scroll to position [261, 0]
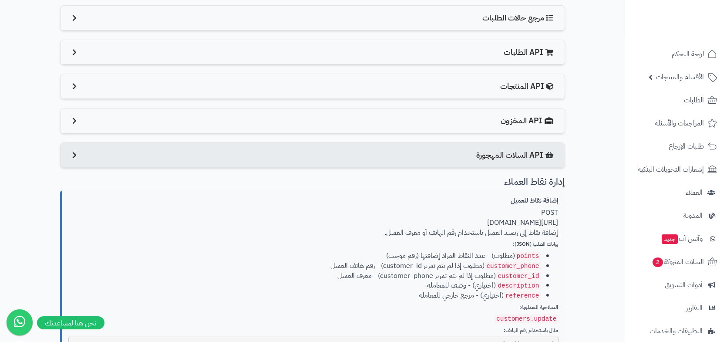
click at [73, 158] on div "API السلات المهجورة" at bounding box center [313, 155] width 504 height 25
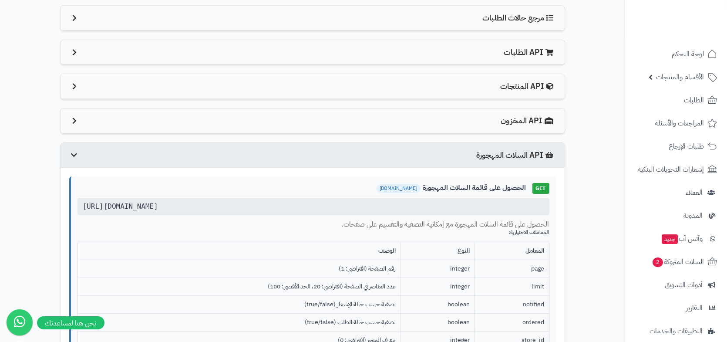
click at [73, 158] on div "API السلات المهجورة" at bounding box center [313, 155] width 504 height 25
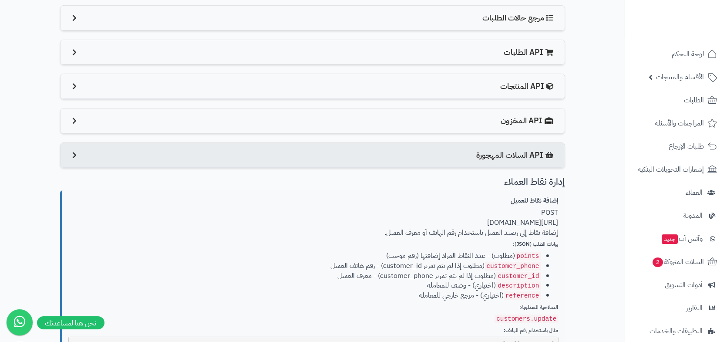
click at [73, 158] on div "API السلات المهجورة" at bounding box center [313, 155] width 504 height 25
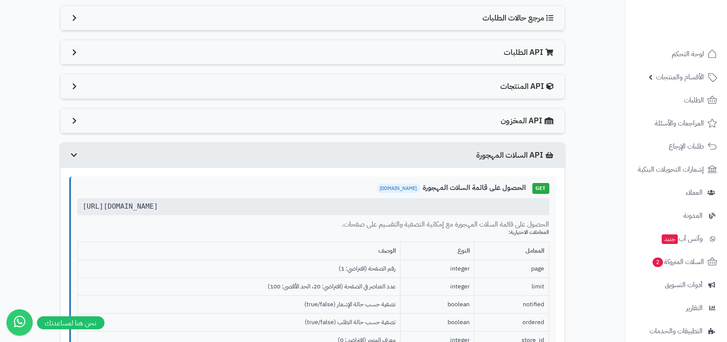
click at [73, 158] on div "API السلات المهجورة" at bounding box center [313, 155] width 504 height 25
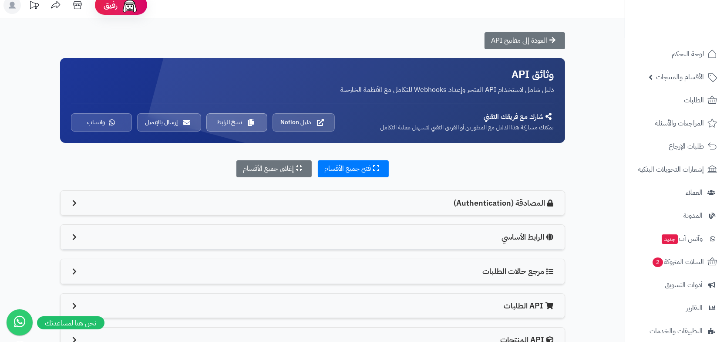
scroll to position [0, 0]
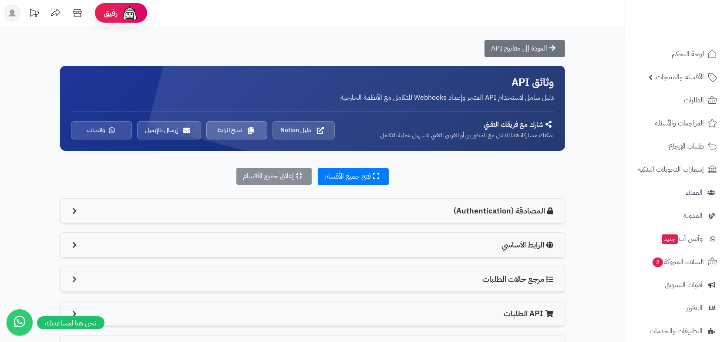
click at [266, 179] on button "إغلاق جميع الأقسام" at bounding box center [273, 176] width 75 height 17
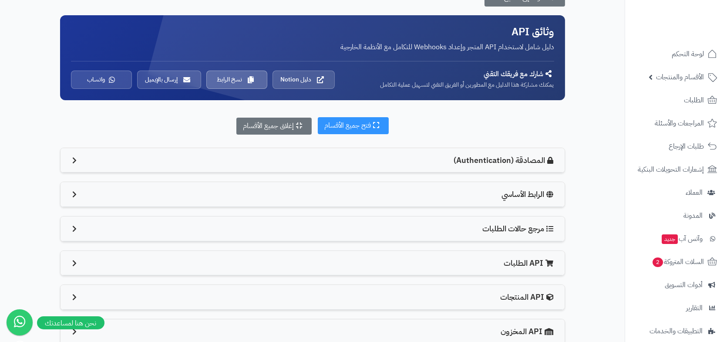
scroll to position [44, 0]
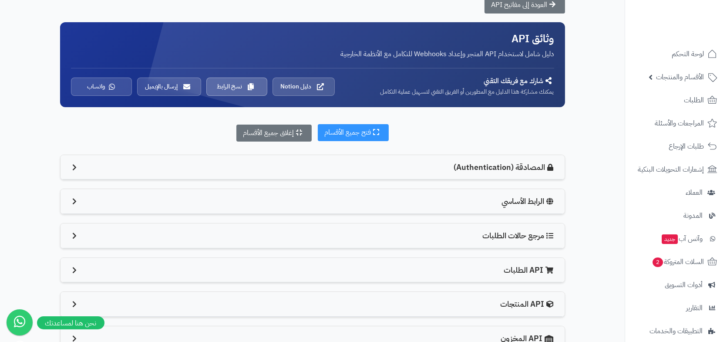
click at [350, 133] on button "فتح جميع الأقسام" at bounding box center [353, 132] width 71 height 17
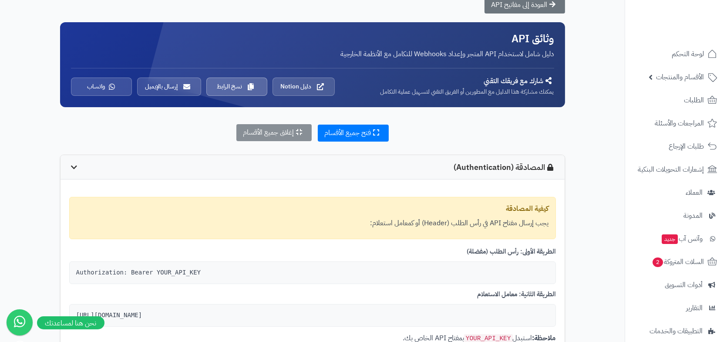
click at [279, 139] on button "إغلاق جميع الأقسام" at bounding box center [273, 132] width 75 height 17
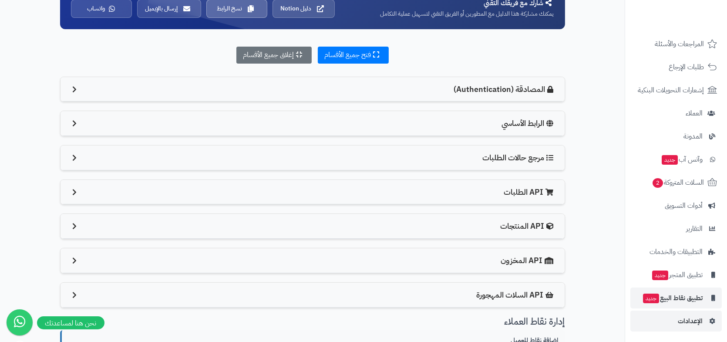
scroll to position [131, 0]
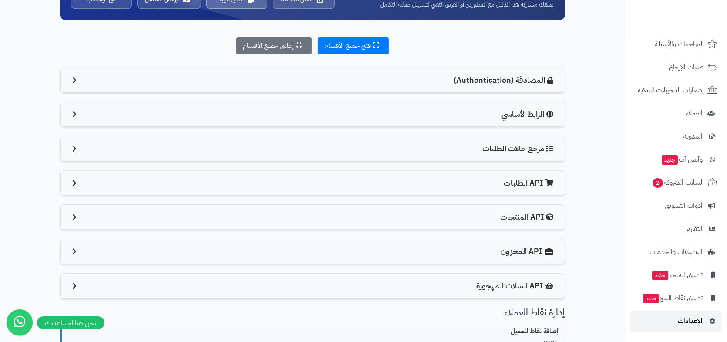
click at [690, 316] on span "الإعدادات" at bounding box center [690, 321] width 25 height 12
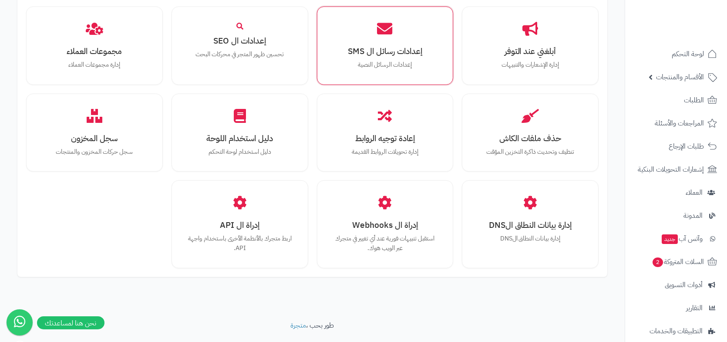
scroll to position [768, 0]
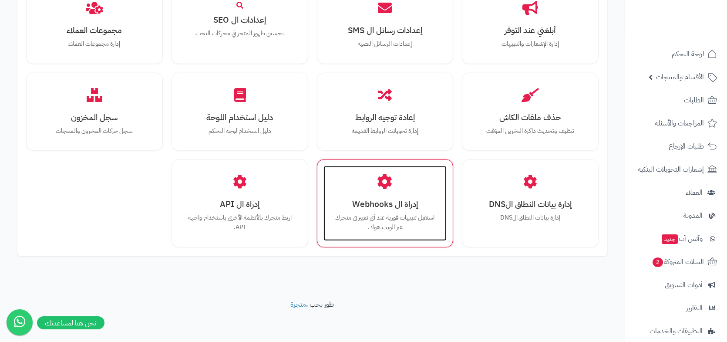
click at [395, 201] on h3 "إدراة ال Webhooks" at bounding box center [385, 203] width 106 height 9
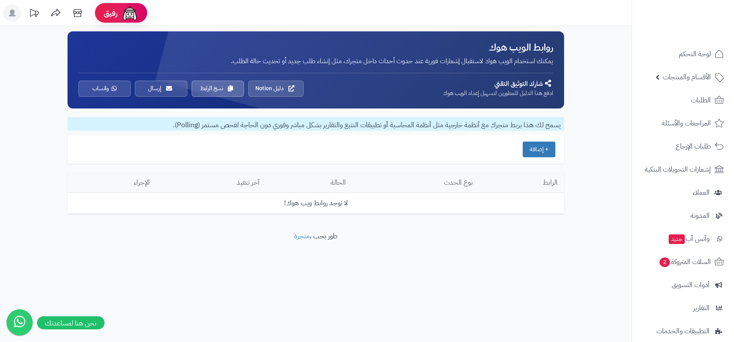
click at [609, 131] on div "روابط الويب هوك يمكنك استخدام الويب هوك لاستقبال إشعارات فورية عند حدوث أحداث د…" at bounding box center [315, 128] width 631 height 205
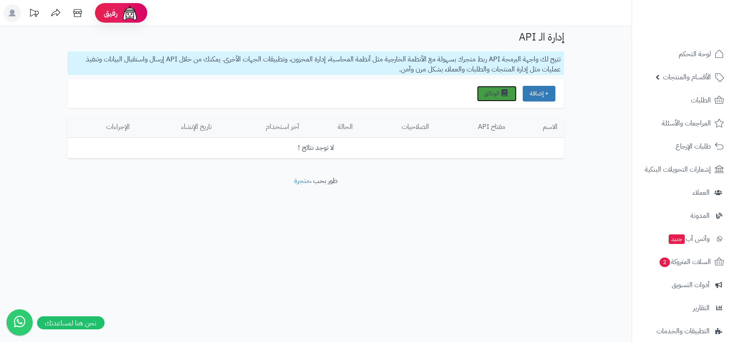
click at [508, 96] on link "الوثائق" at bounding box center [497, 94] width 40 height 16
click at [541, 94] on button "+ إضافة" at bounding box center [538, 93] width 33 height 16
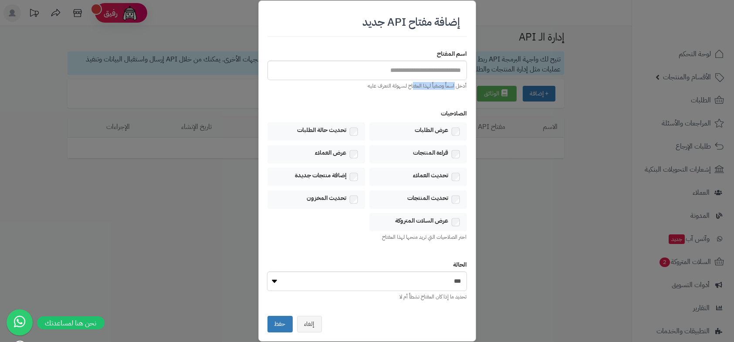
drag, startPoint x: 455, startPoint y: 87, endPoint x: 412, endPoint y: 85, distance: 42.7
click at [412, 85] on div "أدخل اسماً وصفياً لهذا المفتاح لسهولة التعرف عليه" at bounding box center [366, 85] width 199 height 7
click at [456, 93] on div "اسم المفتاح أدخل اسماً وصفياً لهذا المفتاح لسهولة التعرف عليه" at bounding box center [366, 69] width 199 height 53
click at [404, 282] on select "*** *******" at bounding box center [366, 281] width 199 height 20
click at [397, 254] on div "الحالة *** ******* تحديد ما إذا كان المفتاح نشطاً أم لا" at bounding box center [366, 280] width 199 height 53
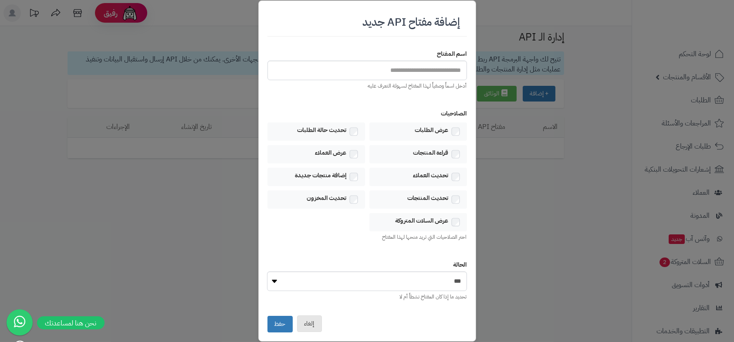
click at [311, 320] on button "إلغاء" at bounding box center [309, 323] width 25 height 17
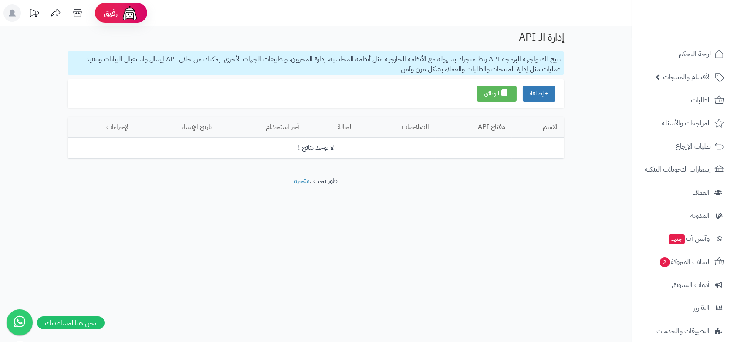
click at [599, 110] on div "إدارة الـ API تتيح لك واجهة البرمجة API ربط متجرك بسهولة مع الأنظمة الخارجية مث…" at bounding box center [315, 101] width 631 height 150
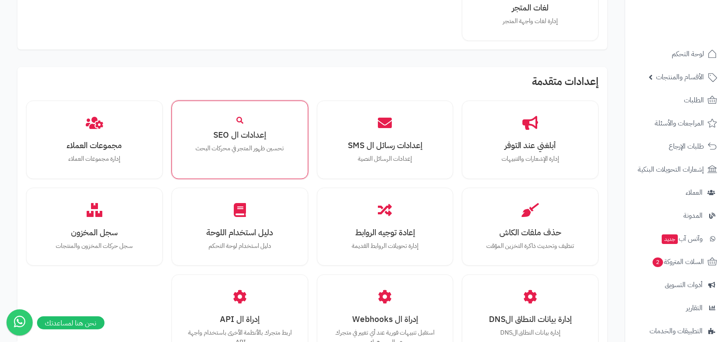
scroll to position [768, 0]
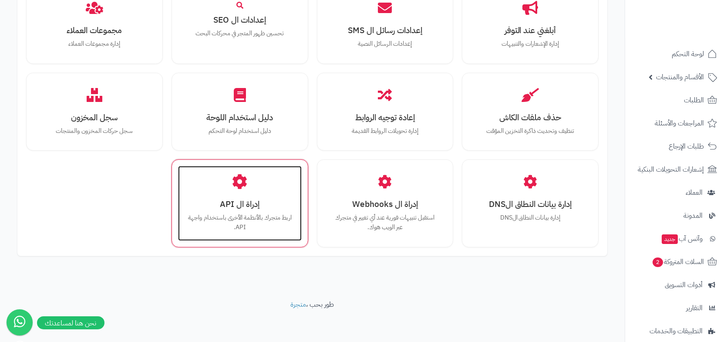
click at [226, 195] on div "إدراة ال API اربط متجرك بالأنظمة الأخرى باستخدام واجهة API." at bounding box center [240, 203] width 124 height 74
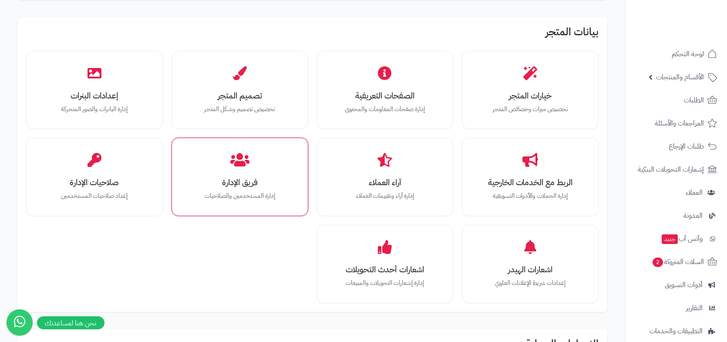
scroll to position [158, 0]
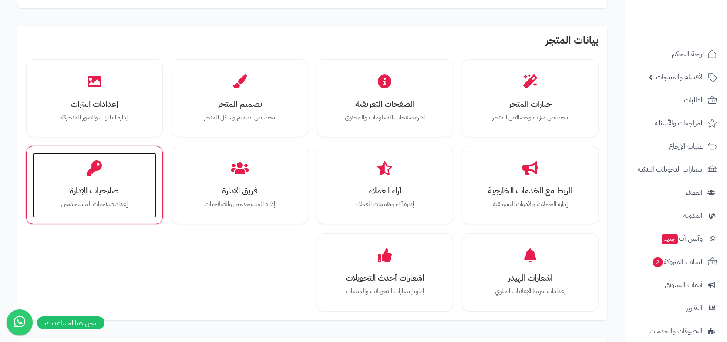
click at [108, 182] on div "صلاحيات الإدارة إعداد صلاحيات المستخدمين" at bounding box center [95, 184] width 124 height 65
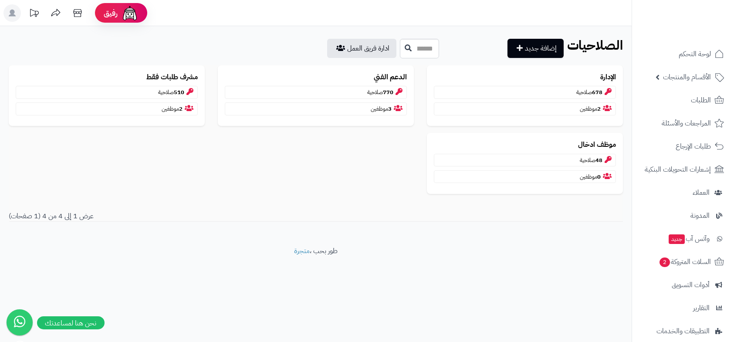
click at [327, 158] on div "الإدارة 678 صلاحية 2 موظفين الدعم الفني 770 صلاحية 3 موظفين مشرف طلبات فقط 510 …" at bounding box center [315, 132] width 627 height 135
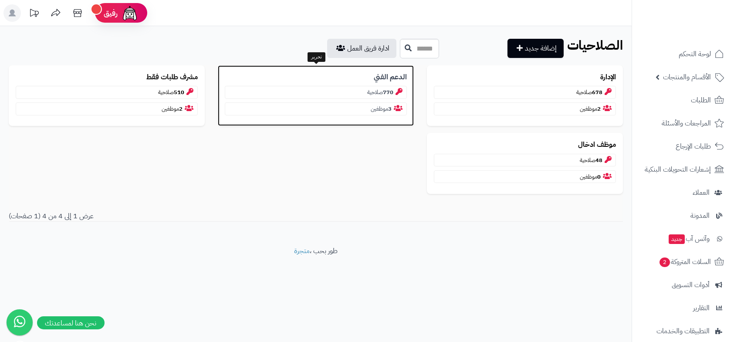
click at [373, 86] on p "770 صلاحية" at bounding box center [316, 92] width 182 height 13
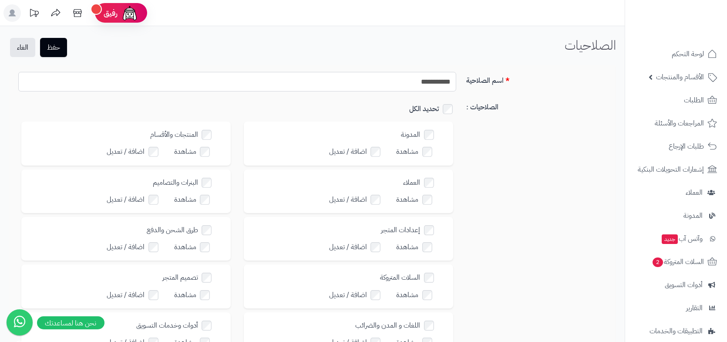
click at [416, 84] on input "**********" at bounding box center [237, 82] width 438 height 20
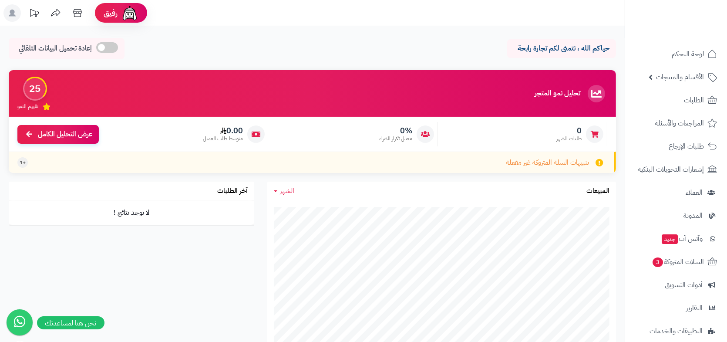
click at [20, 12] on rect at bounding box center [11, 12] width 17 height 17
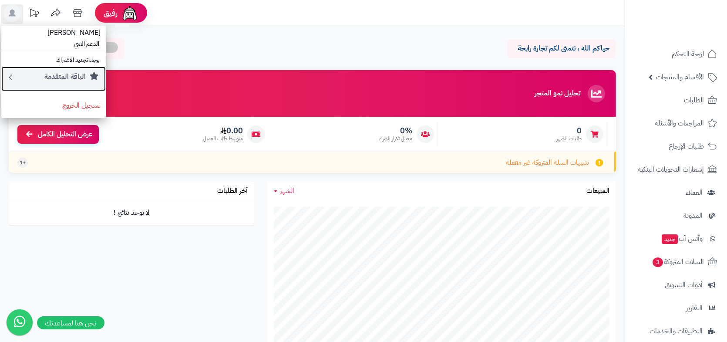
click at [64, 76] on small "الباقة المتقدمة" at bounding box center [64, 76] width 41 height 10
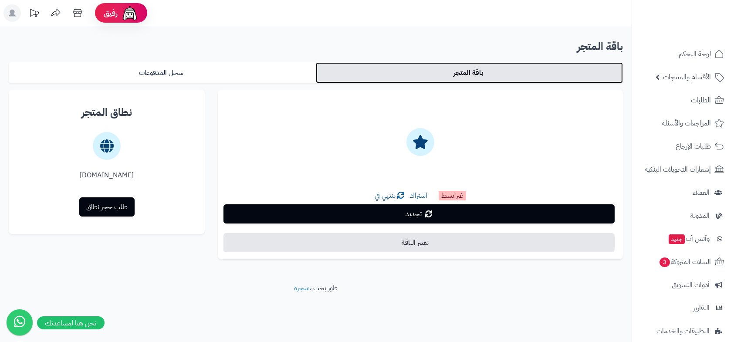
click at [414, 73] on link "باقة المتجر" at bounding box center [469, 72] width 307 height 21
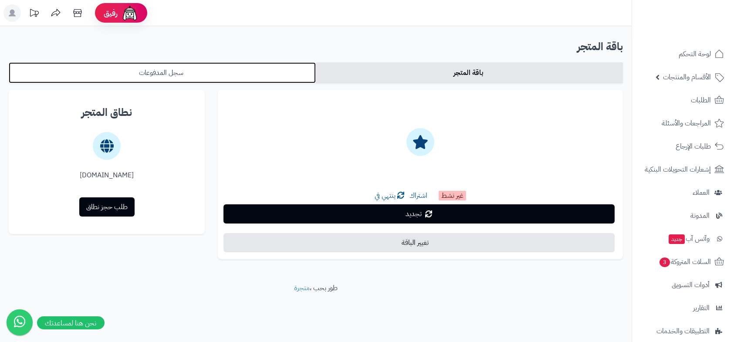
click at [264, 75] on link "سجل المدفوعات" at bounding box center [162, 72] width 307 height 21
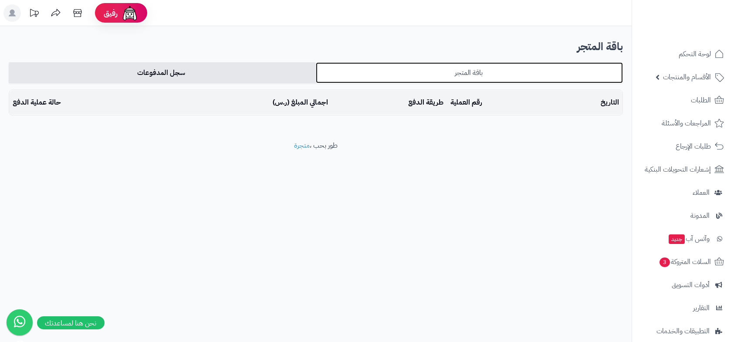
click at [408, 74] on link "باقة المتجر" at bounding box center [469, 72] width 307 height 21
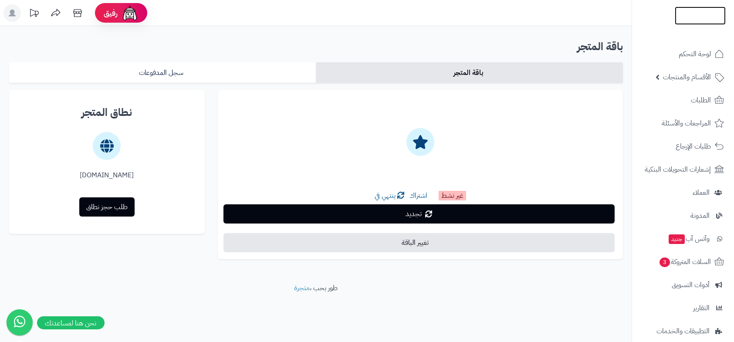
click at [693, 25] on img at bounding box center [699, 34] width 51 height 18
